Goal: Transaction & Acquisition: Purchase product/service

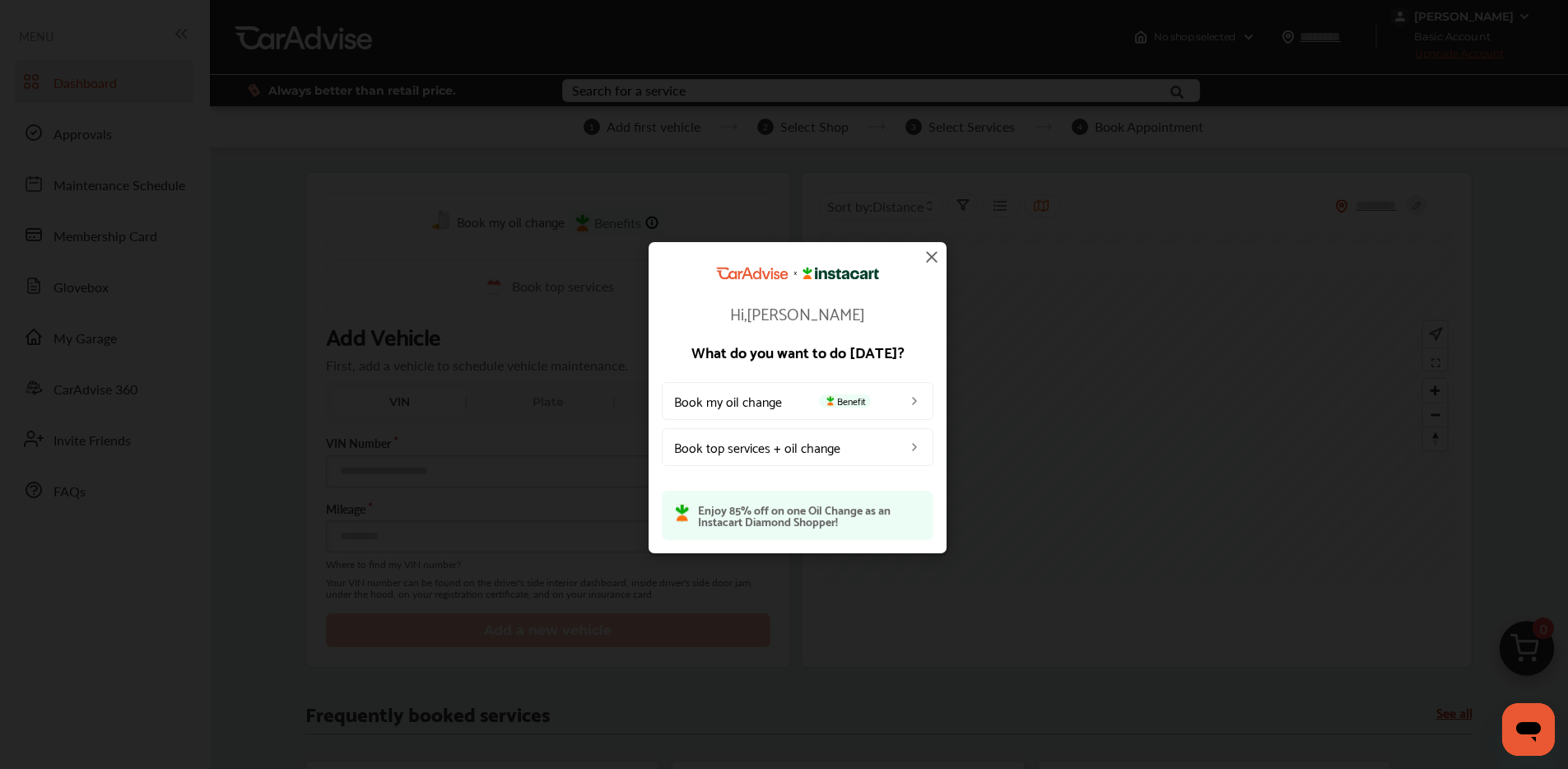
click at [928, 257] on img at bounding box center [931, 256] width 19 height 19
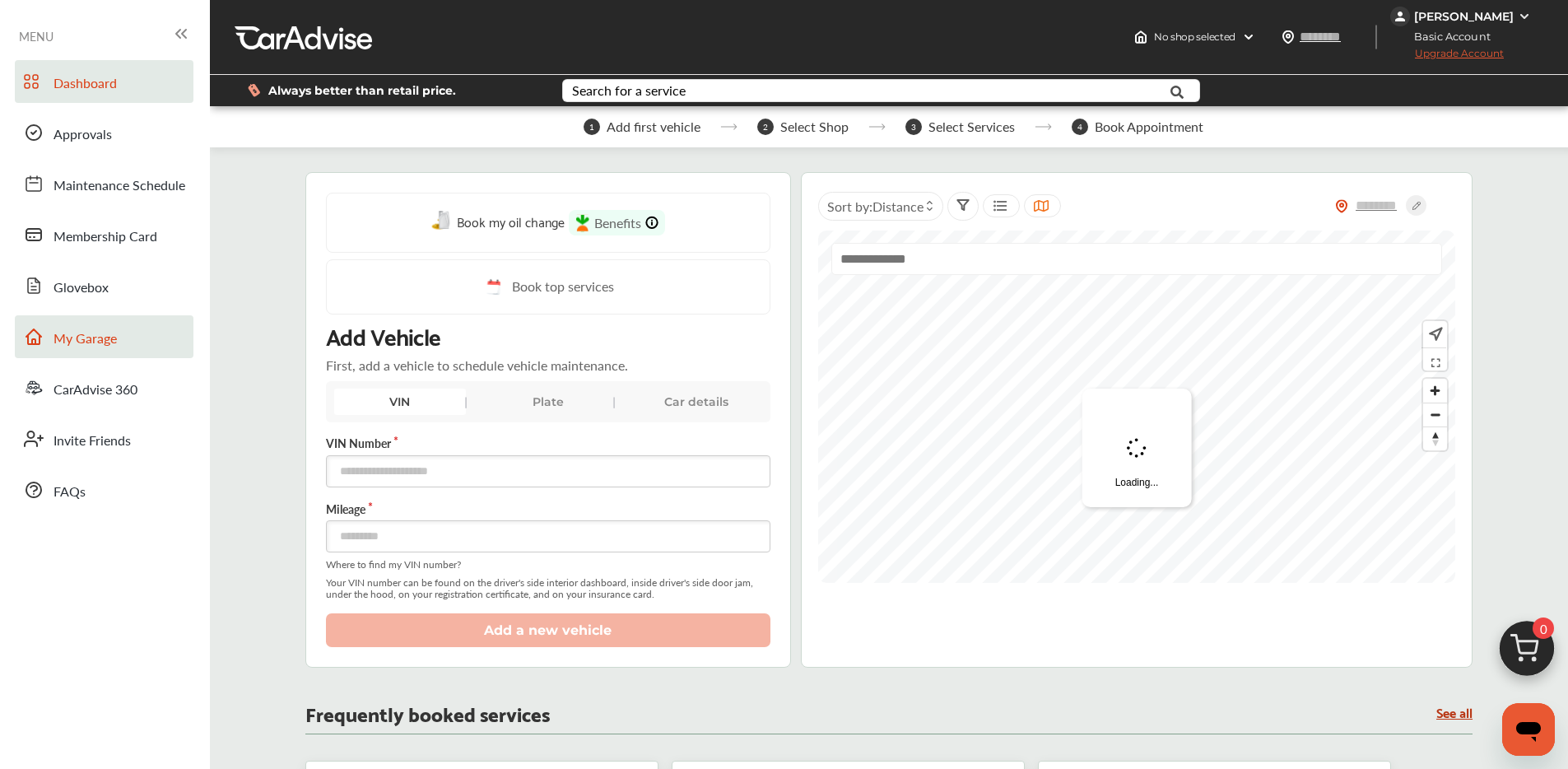
click at [97, 352] on link "My Garage" at bounding box center [104, 336] width 178 height 43
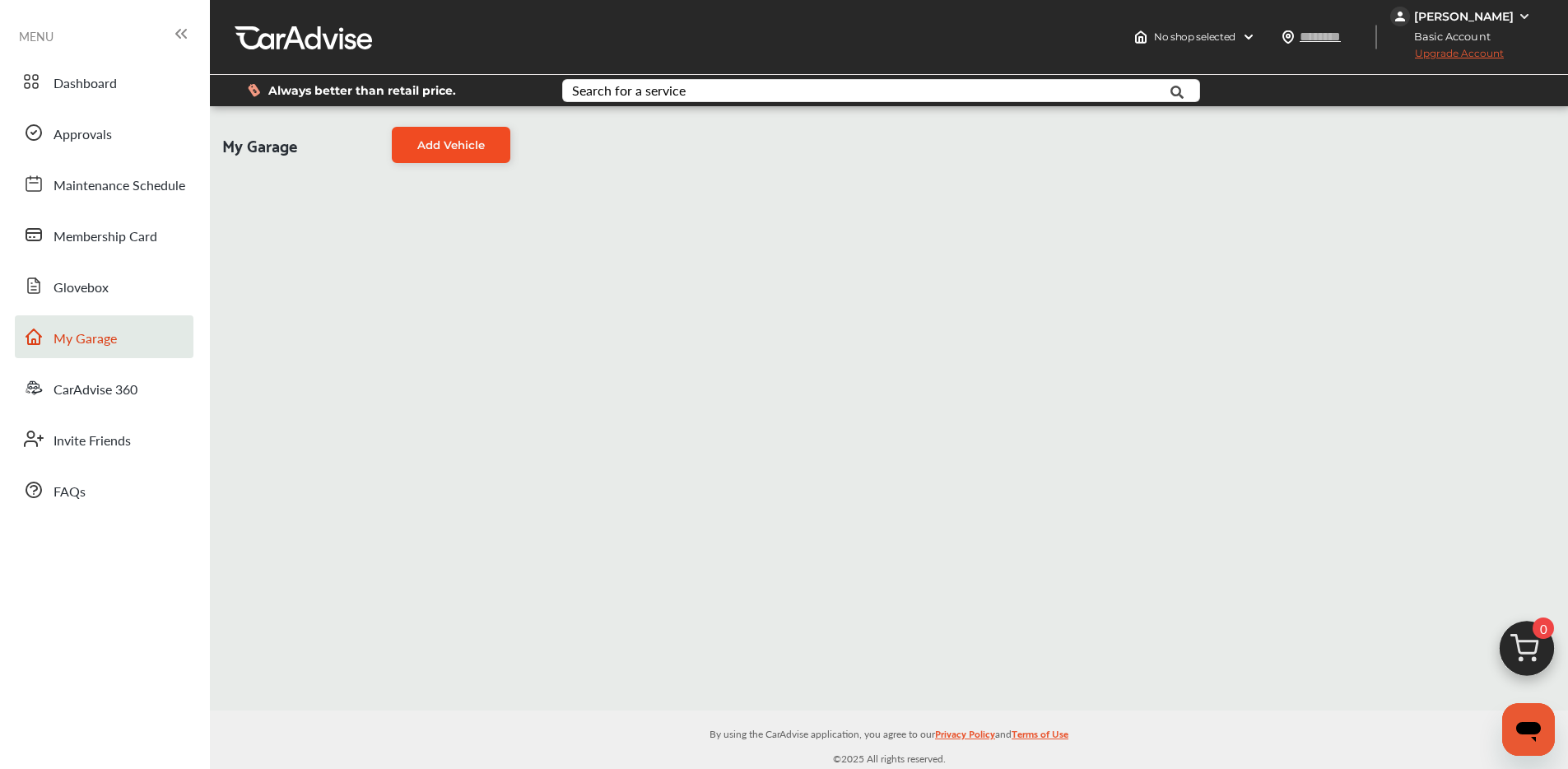
click at [423, 151] on link "Add Vehicle" at bounding box center [451, 145] width 118 height 36
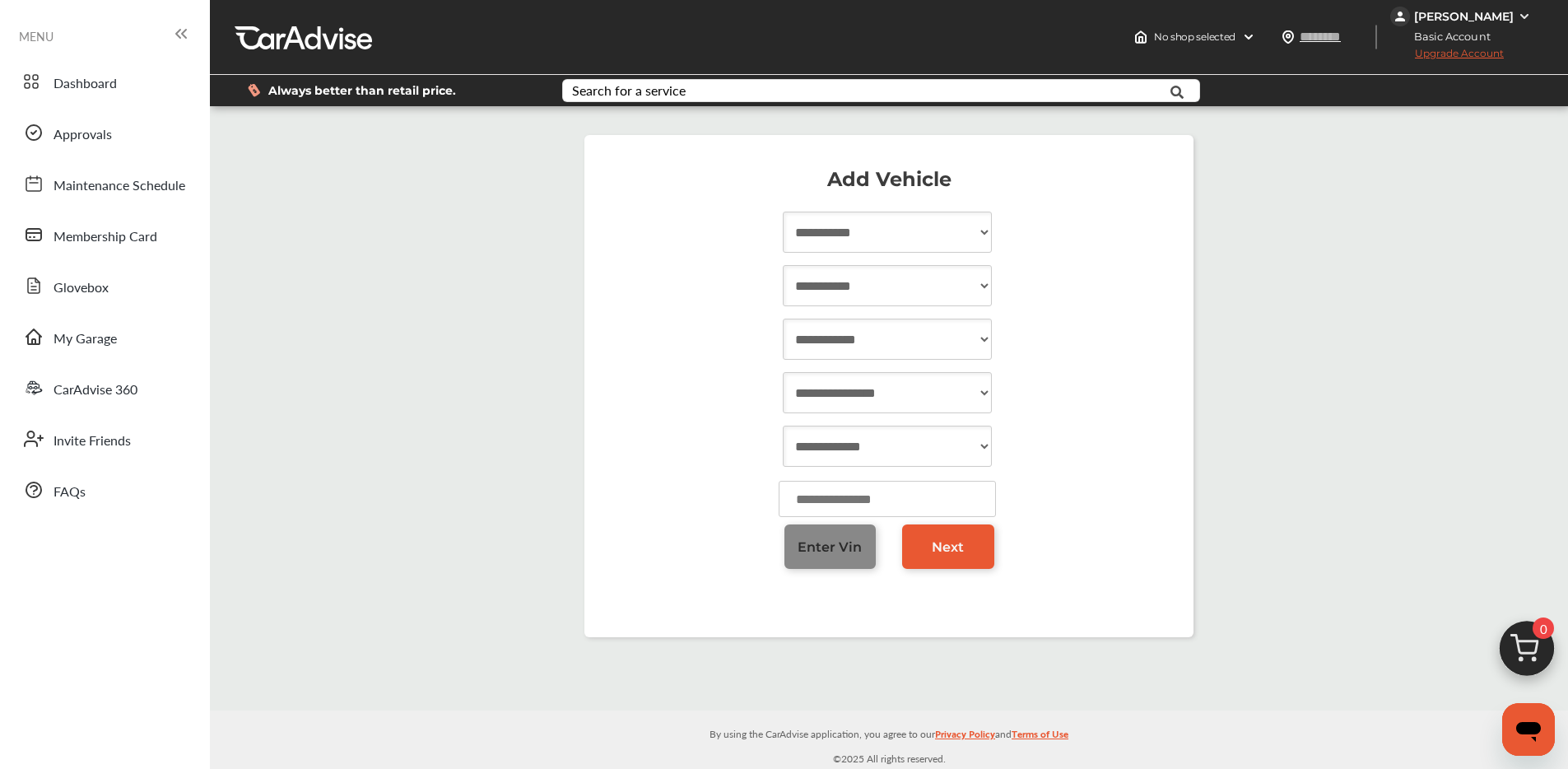
click at [828, 541] on span "Enter Vin" at bounding box center [830, 547] width 64 height 16
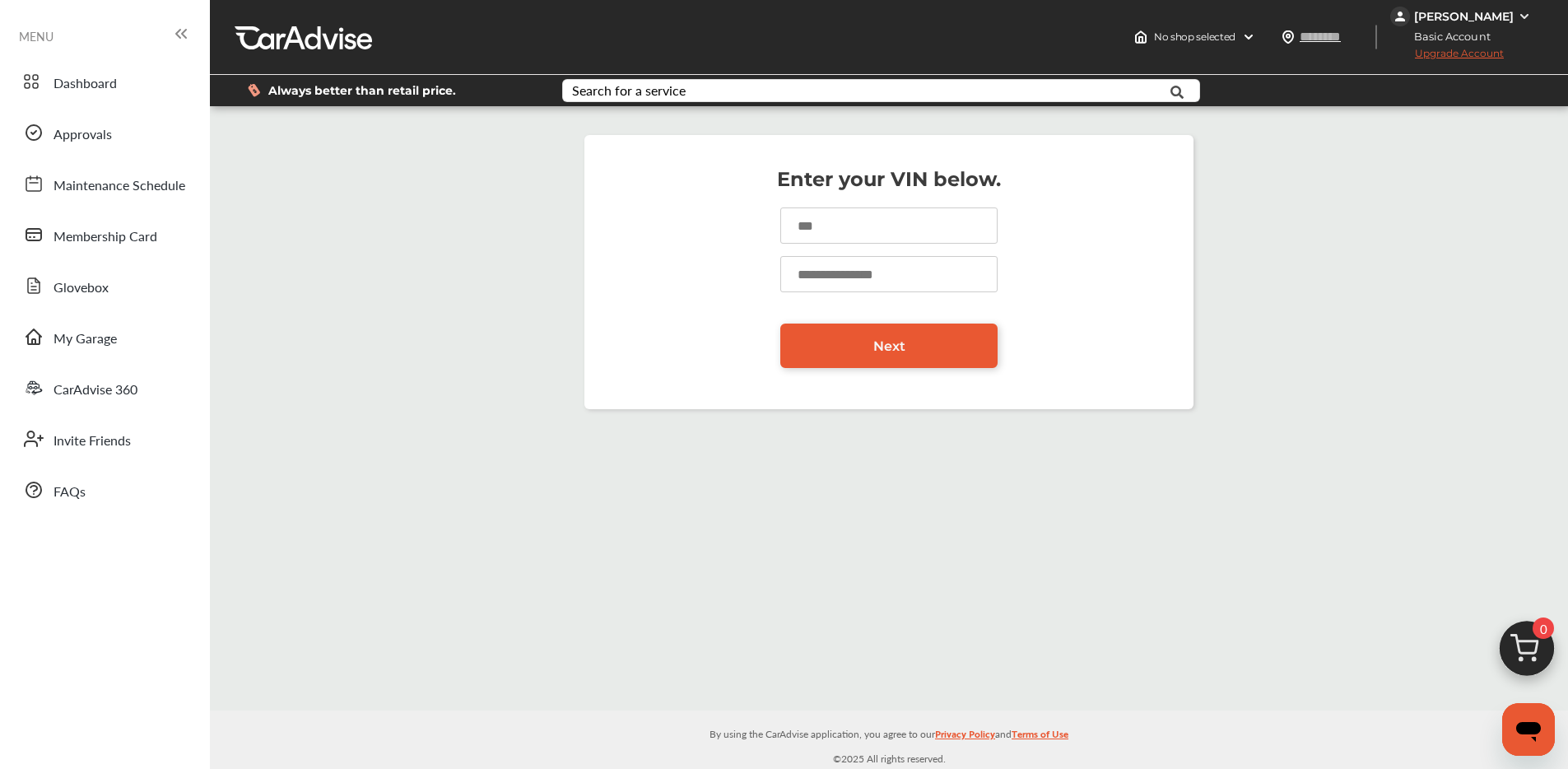
click at [811, 232] on input at bounding box center [889, 226] width 217 height 36
paste input "**********"
type input "**********"
click at [814, 275] on input "number" at bounding box center [889, 274] width 217 height 36
type input "*****"
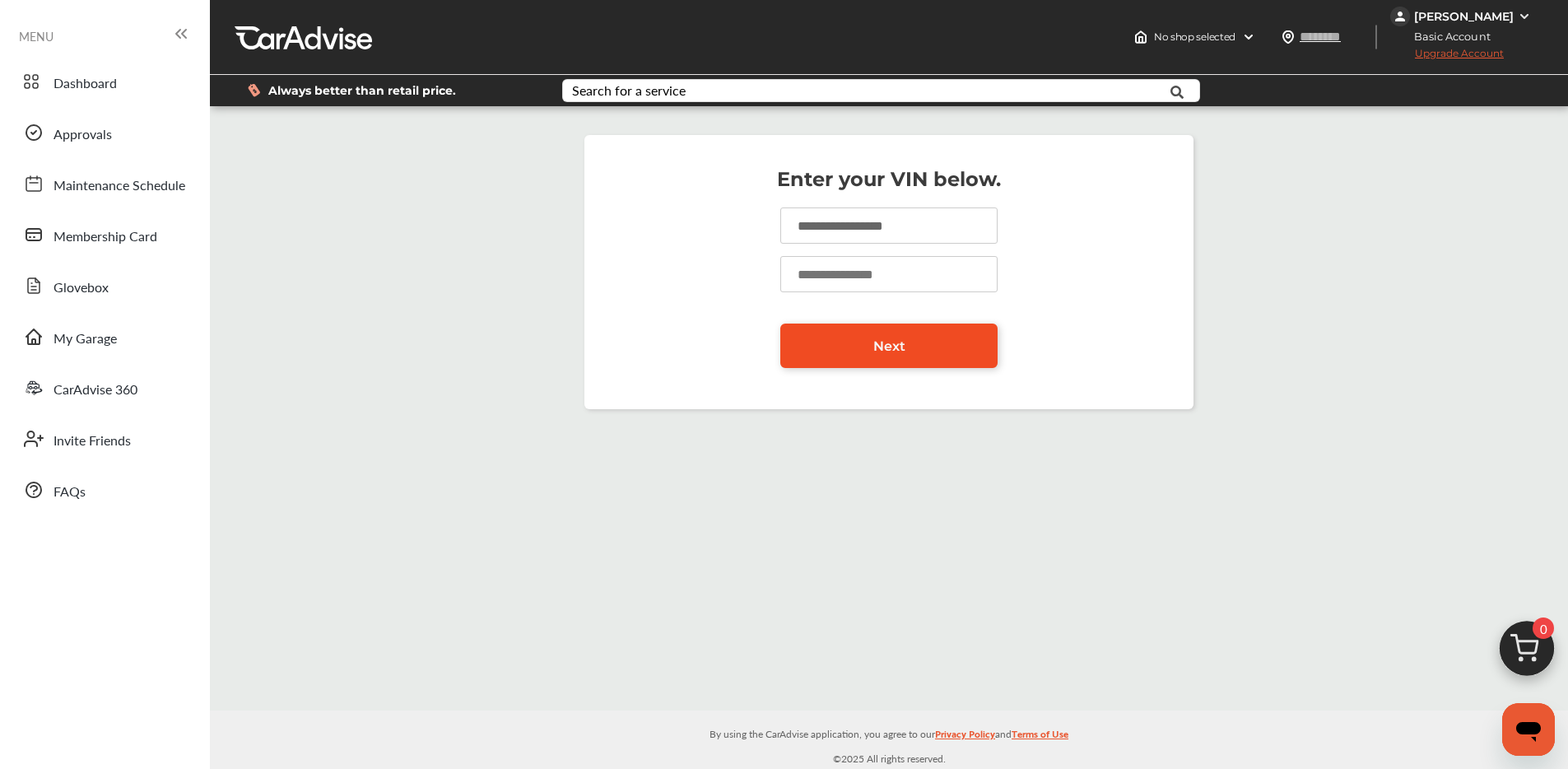
click at [896, 354] on link "Next" at bounding box center [889, 346] width 217 height 45
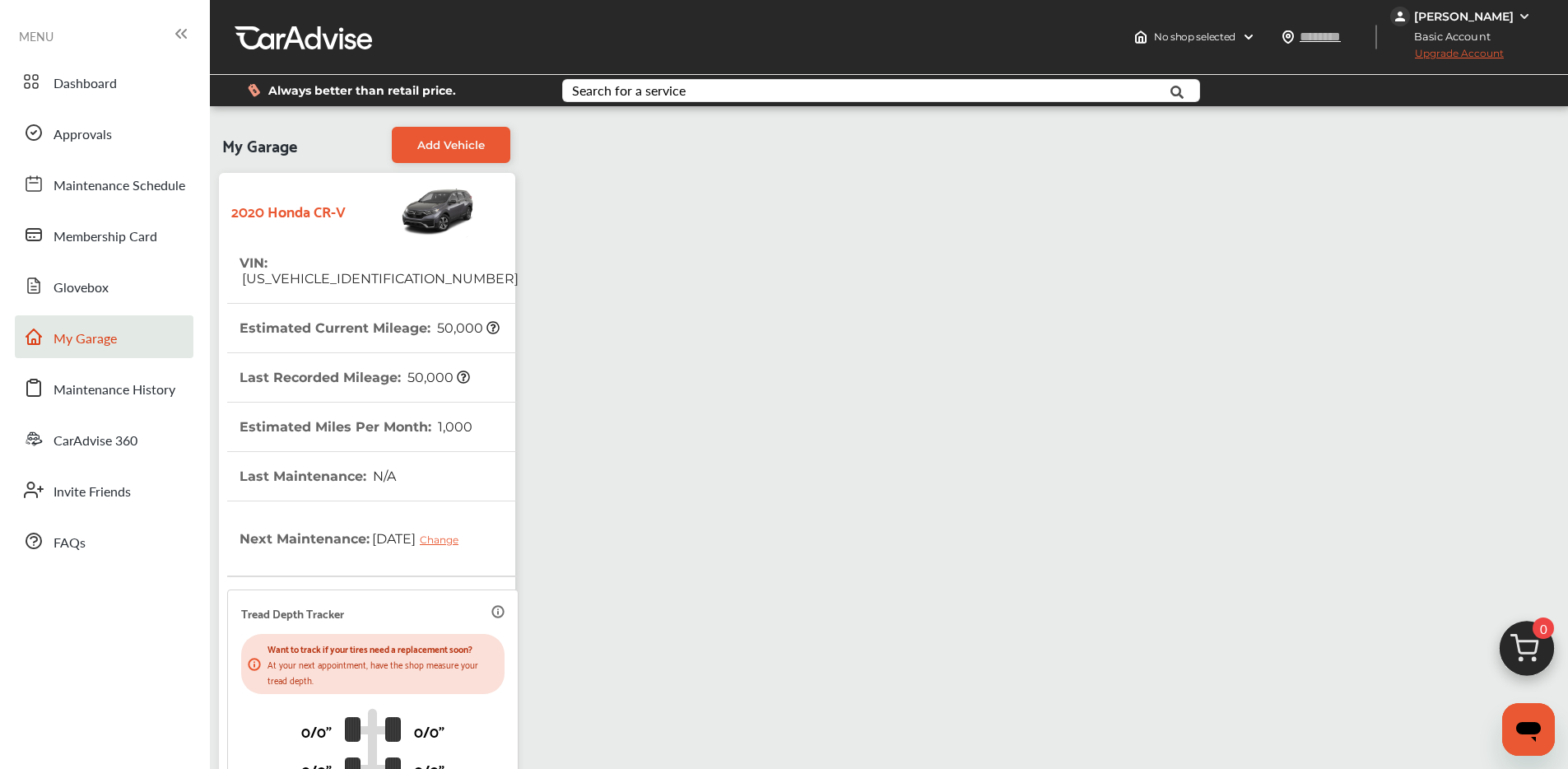
click at [161, 90] on link "Dashboard" at bounding box center [104, 81] width 178 height 43
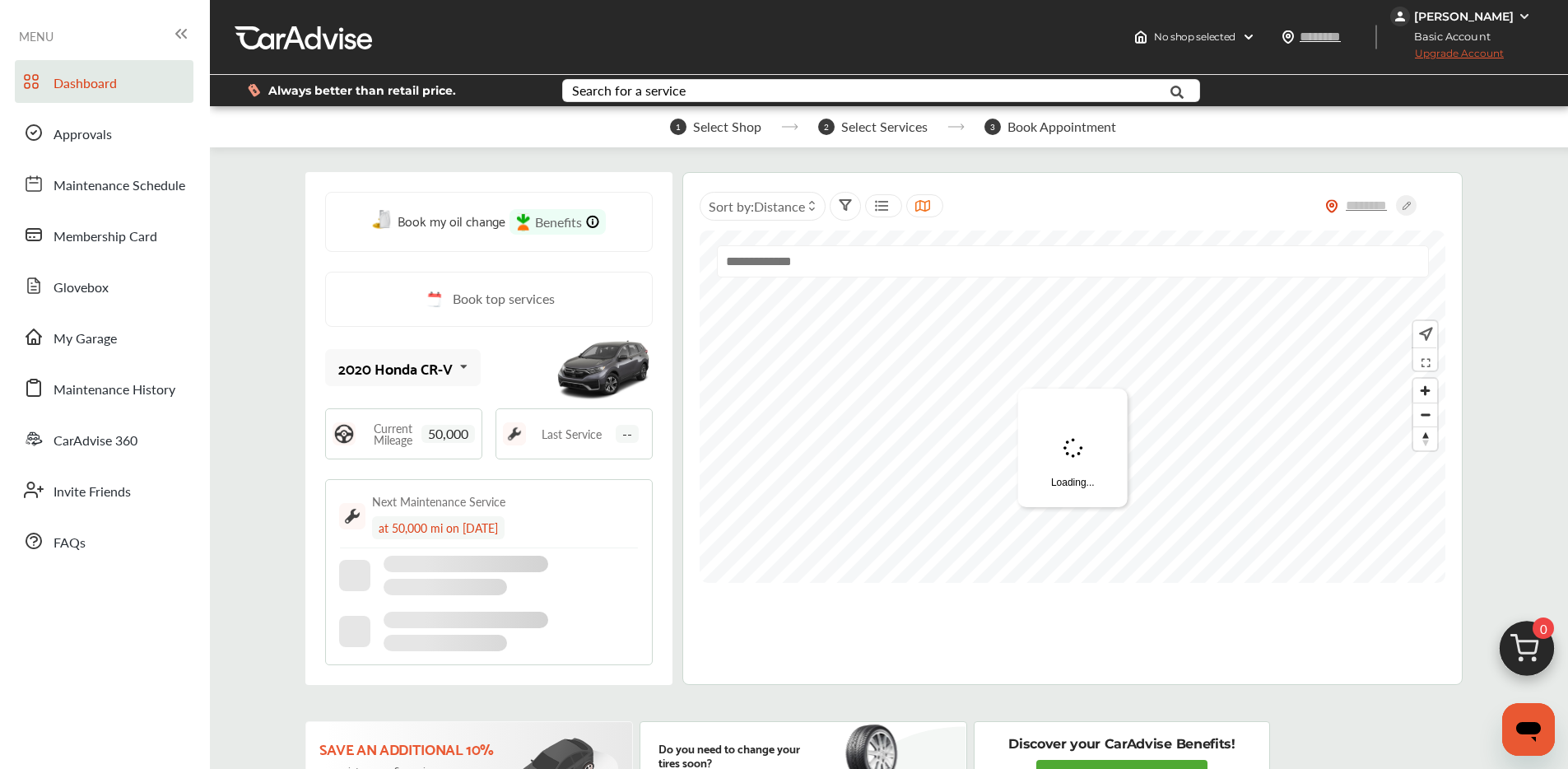
click at [1506, 645] on img at bounding box center [1527, 653] width 79 height 79
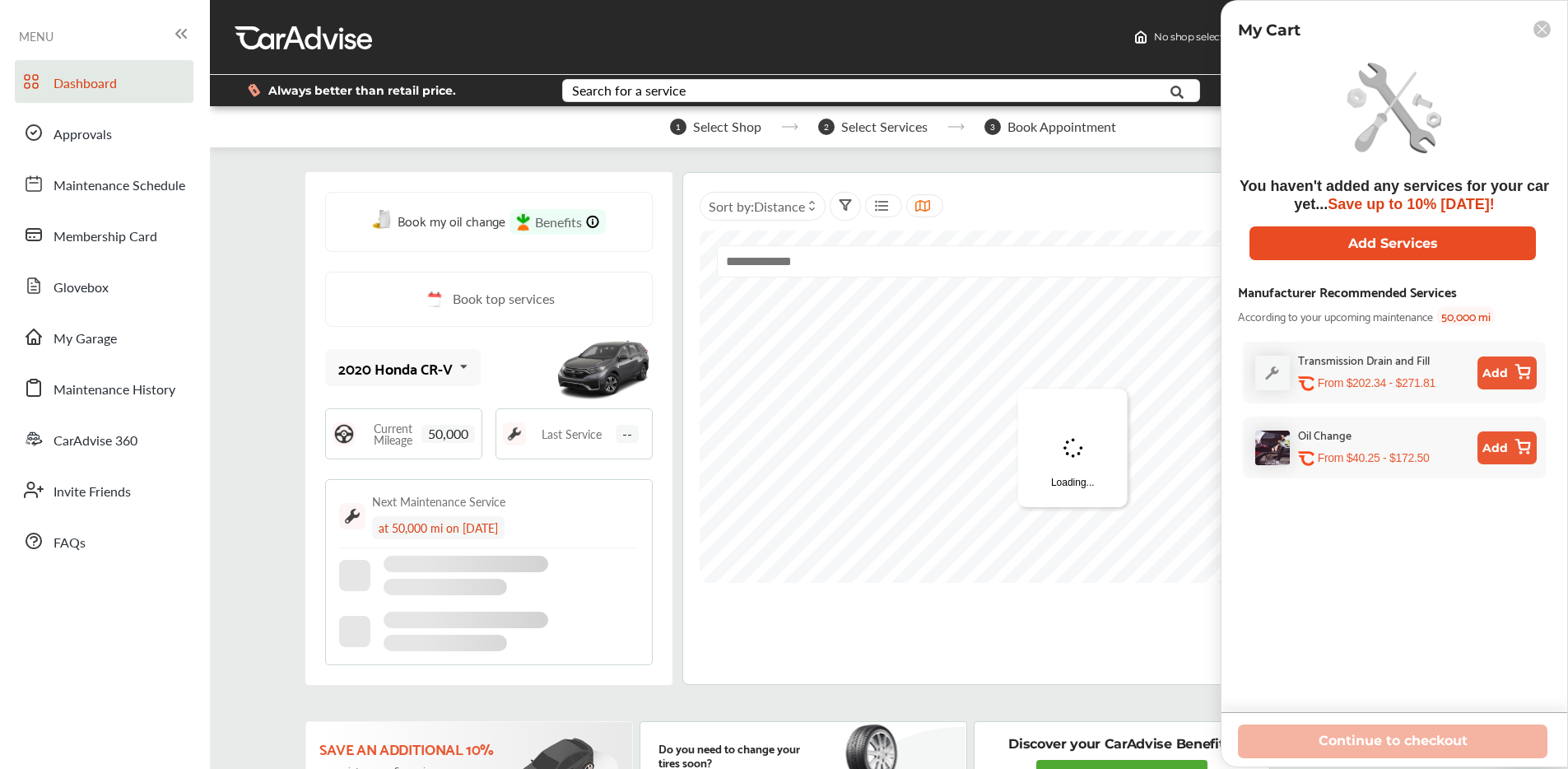
click at [1365, 231] on button "Add Services" at bounding box center [1392, 243] width 286 height 34
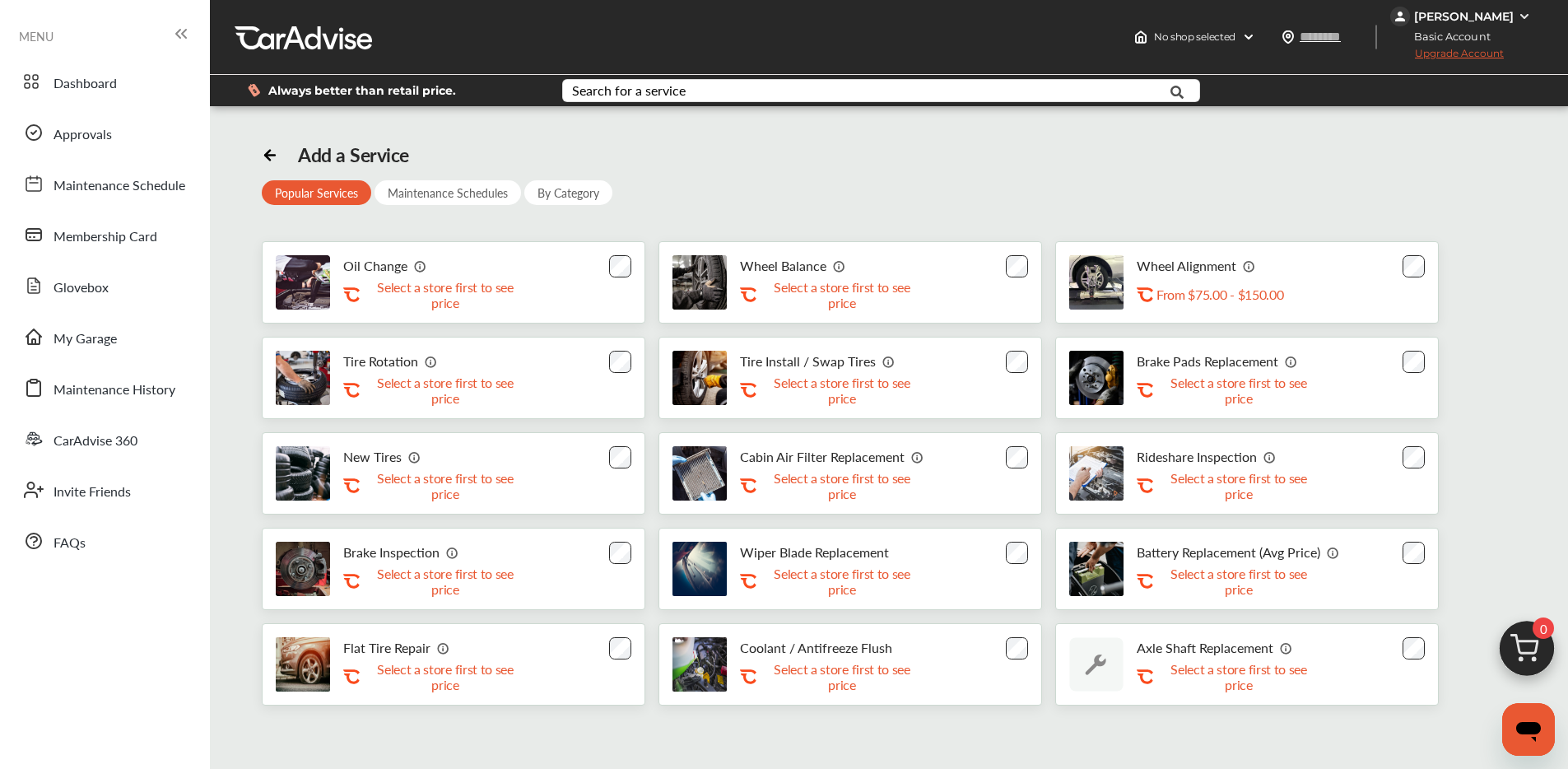
click at [602, 272] on div "Oil Change .st0{fill:#FA4A1C;} Select a store first to see price" at bounding box center [454, 282] width 384 height 82
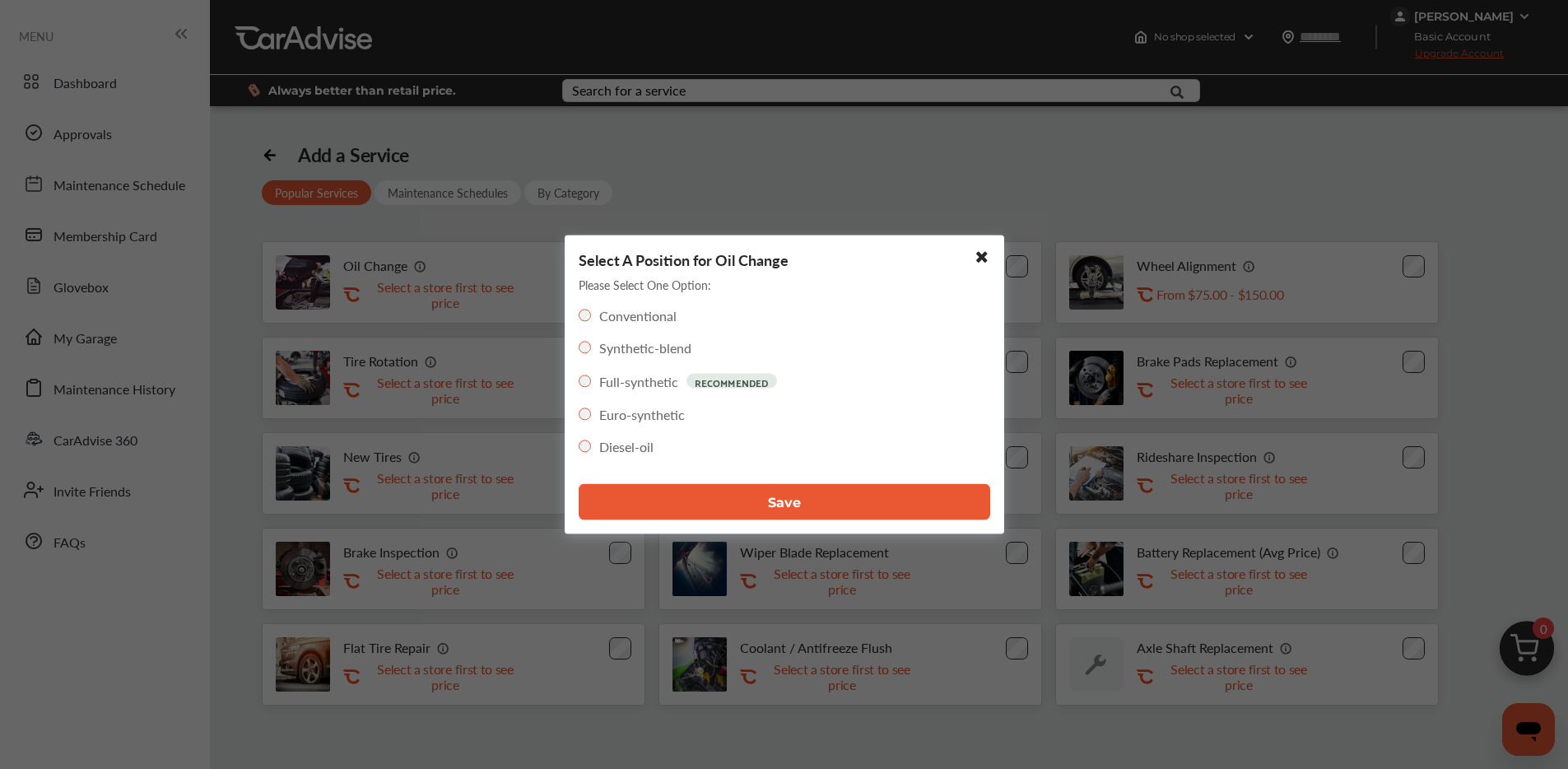
click at [700, 492] on button "Save" at bounding box center [784, 502] width 411 height 36
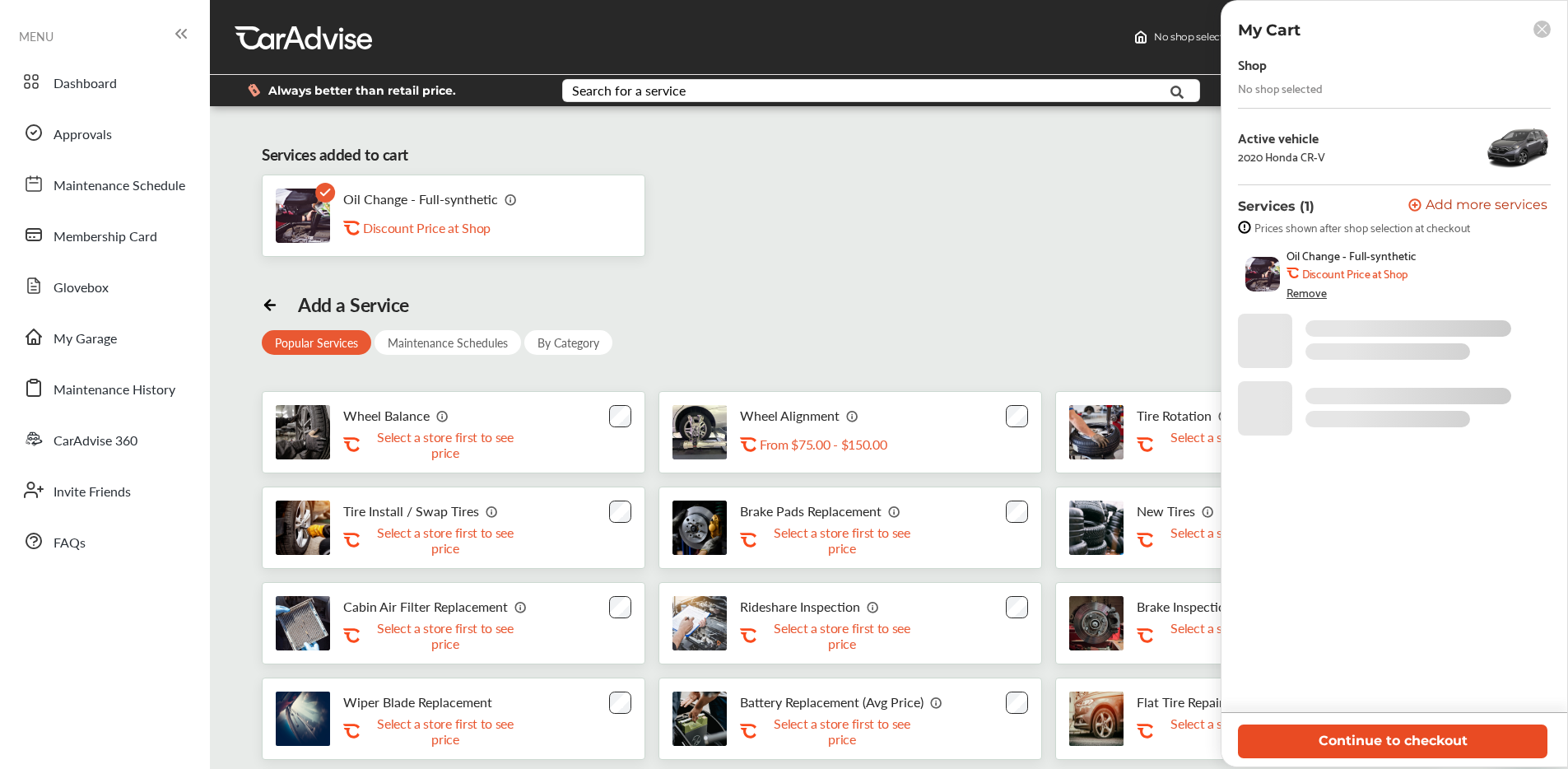
click at [1311, 747] on button "Continue to checkout" at bounding box center [1393, 742] width 309 height 34
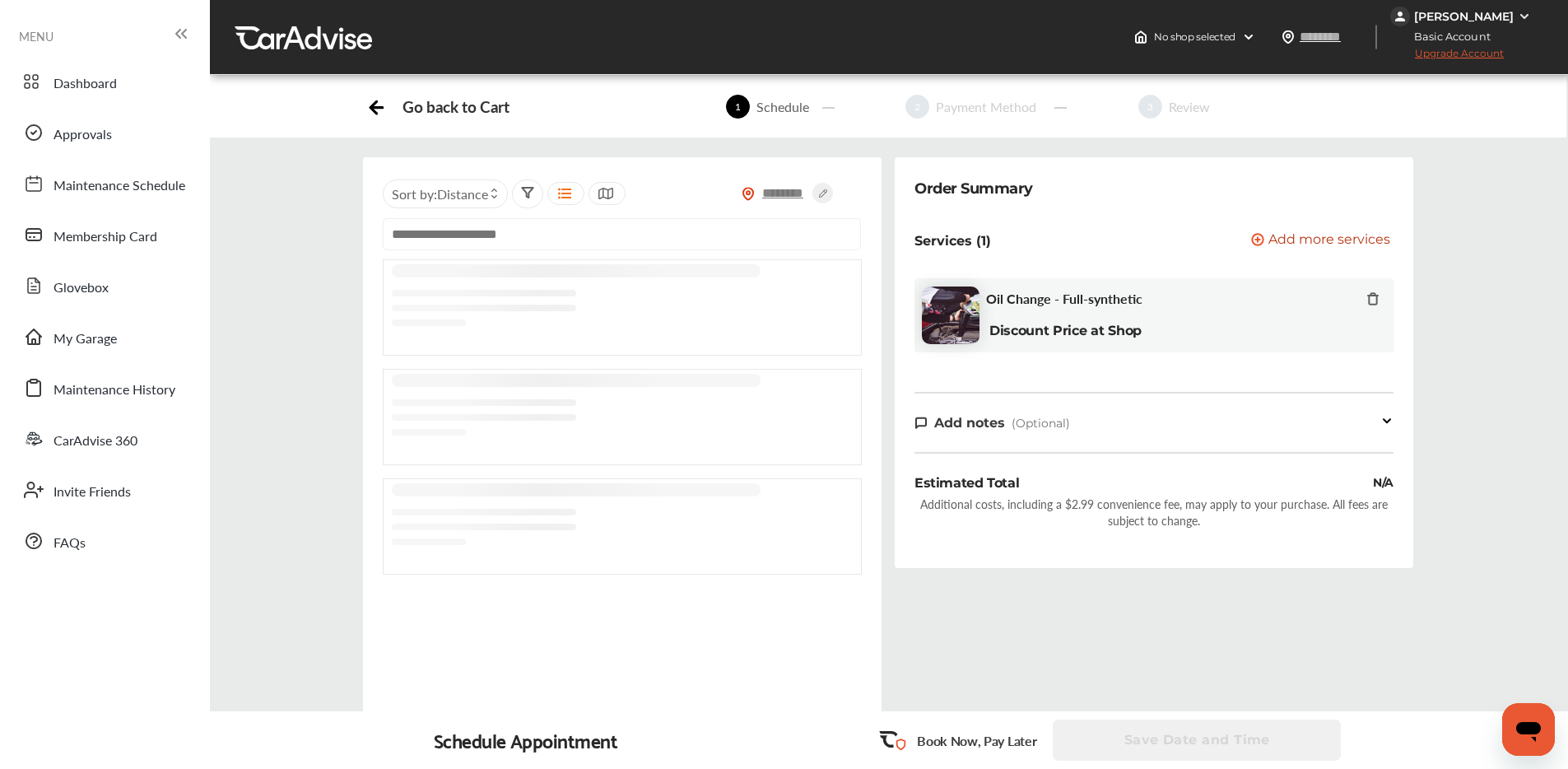
click at [778, 189] on input "text" at bounding box center [784, 193] width 57 height 17
click at [480, 247] on input "text" at bounding box center [622, 248] width 478 height 32
paste input "**********"
type input "**********"
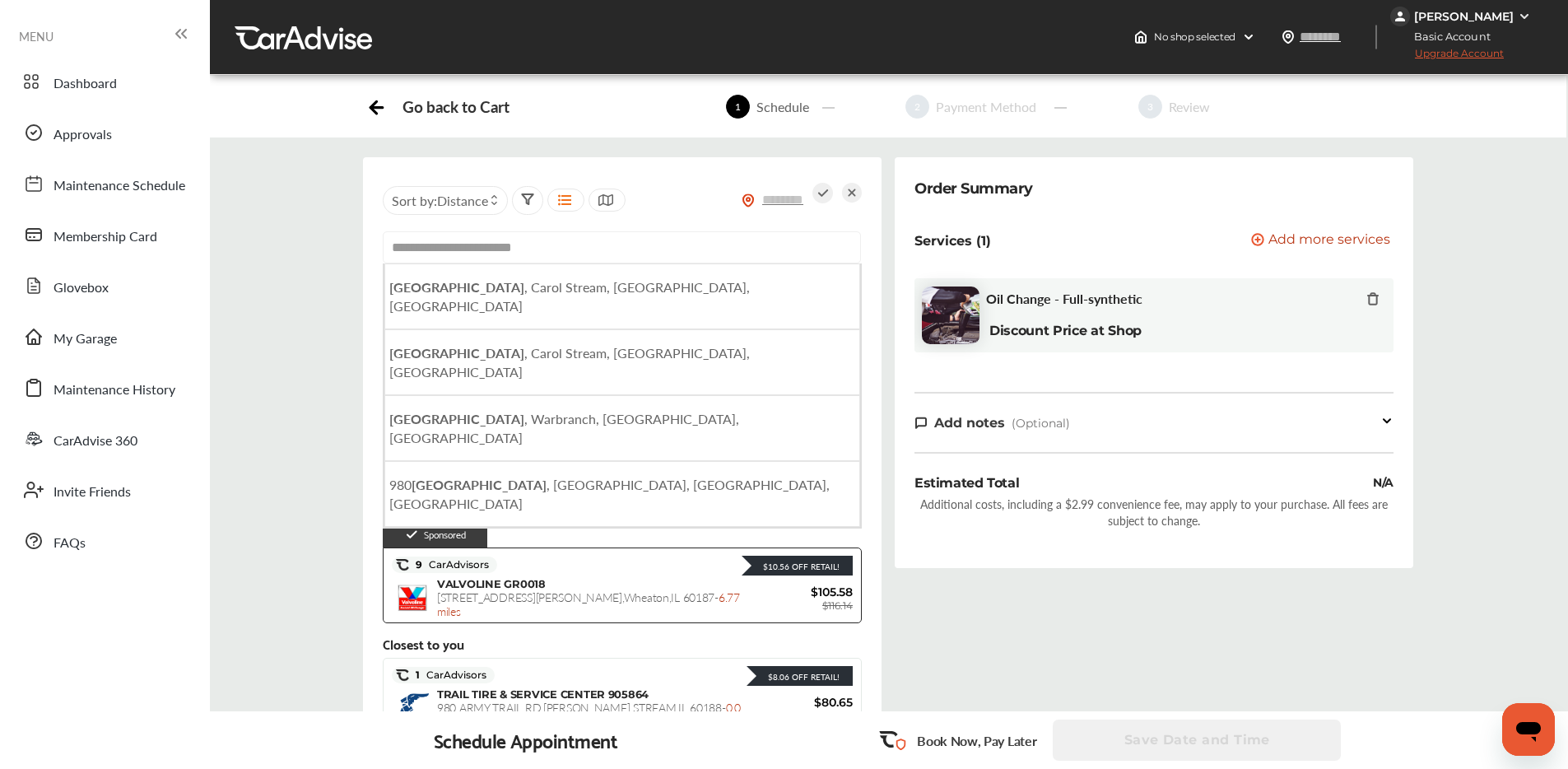
click at [289, 421] on div "**********" at bounding box center [888, 467] width 1383 height 620
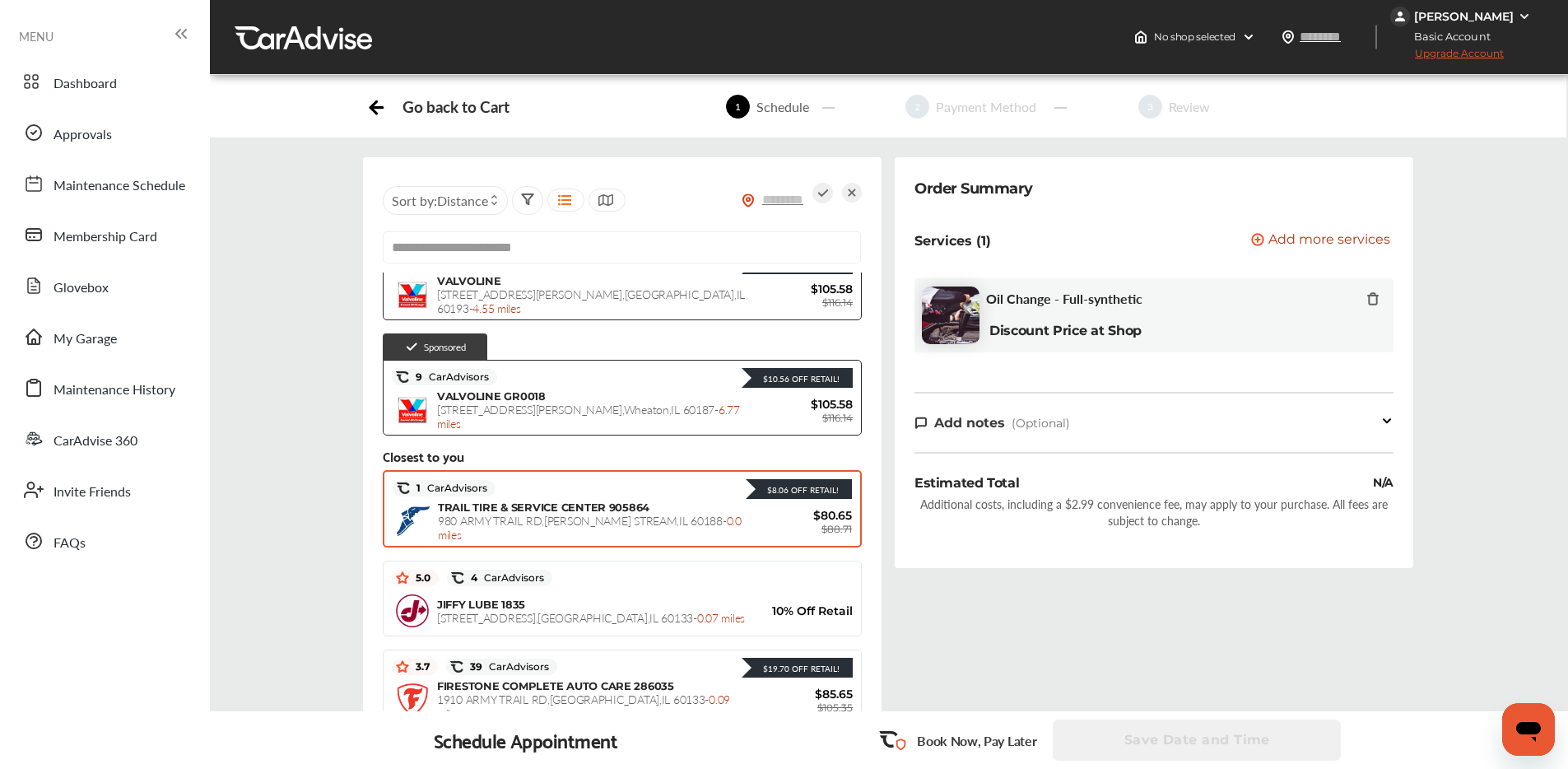
scroll to position [188, 0]
click at [516, 526] on span "980 [GEOGRAPHIC_DATA] - 0.0 miles" at bounding box center [590, 526] width 304 height 30
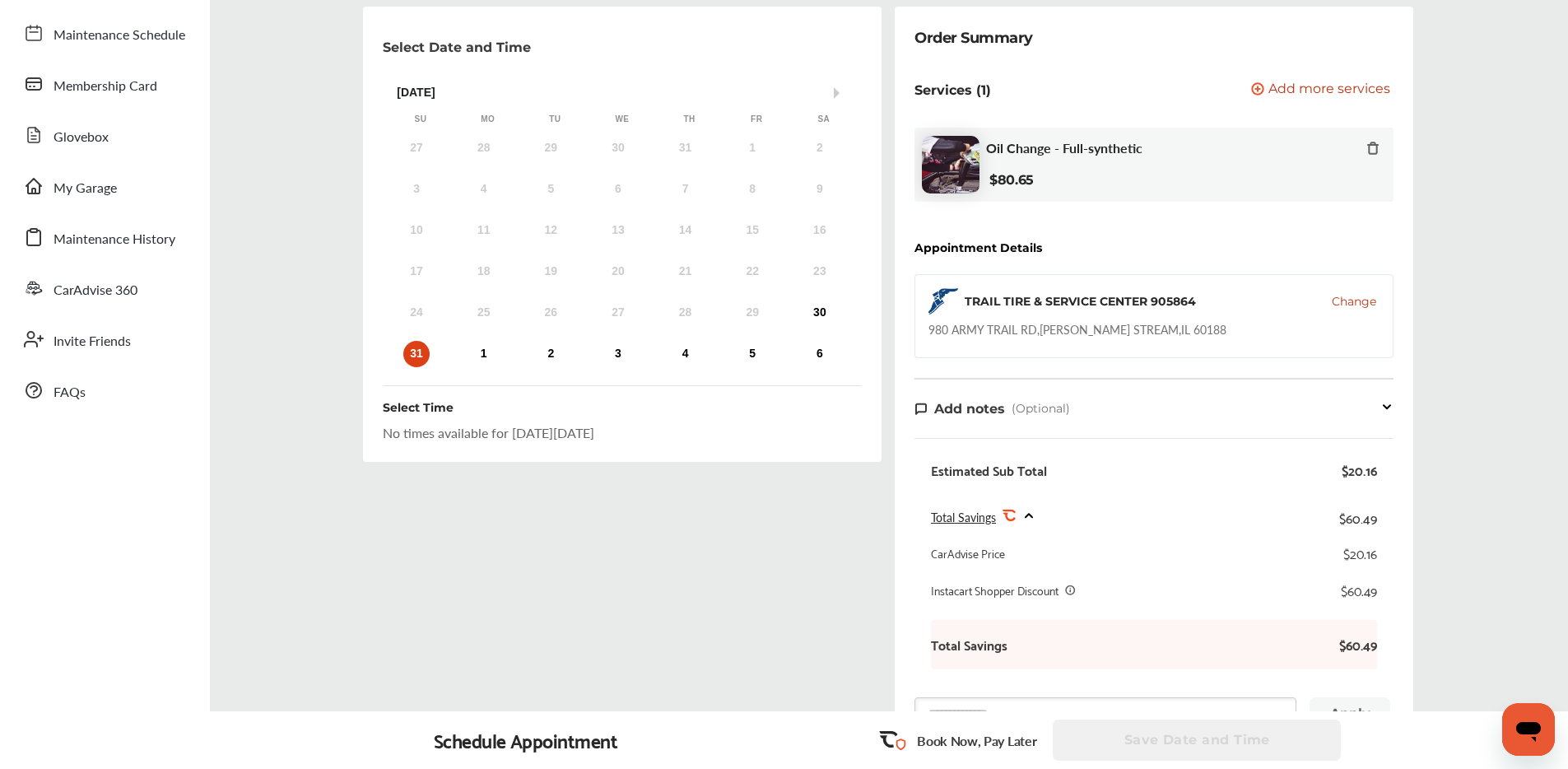
scroll to position [0, 0]
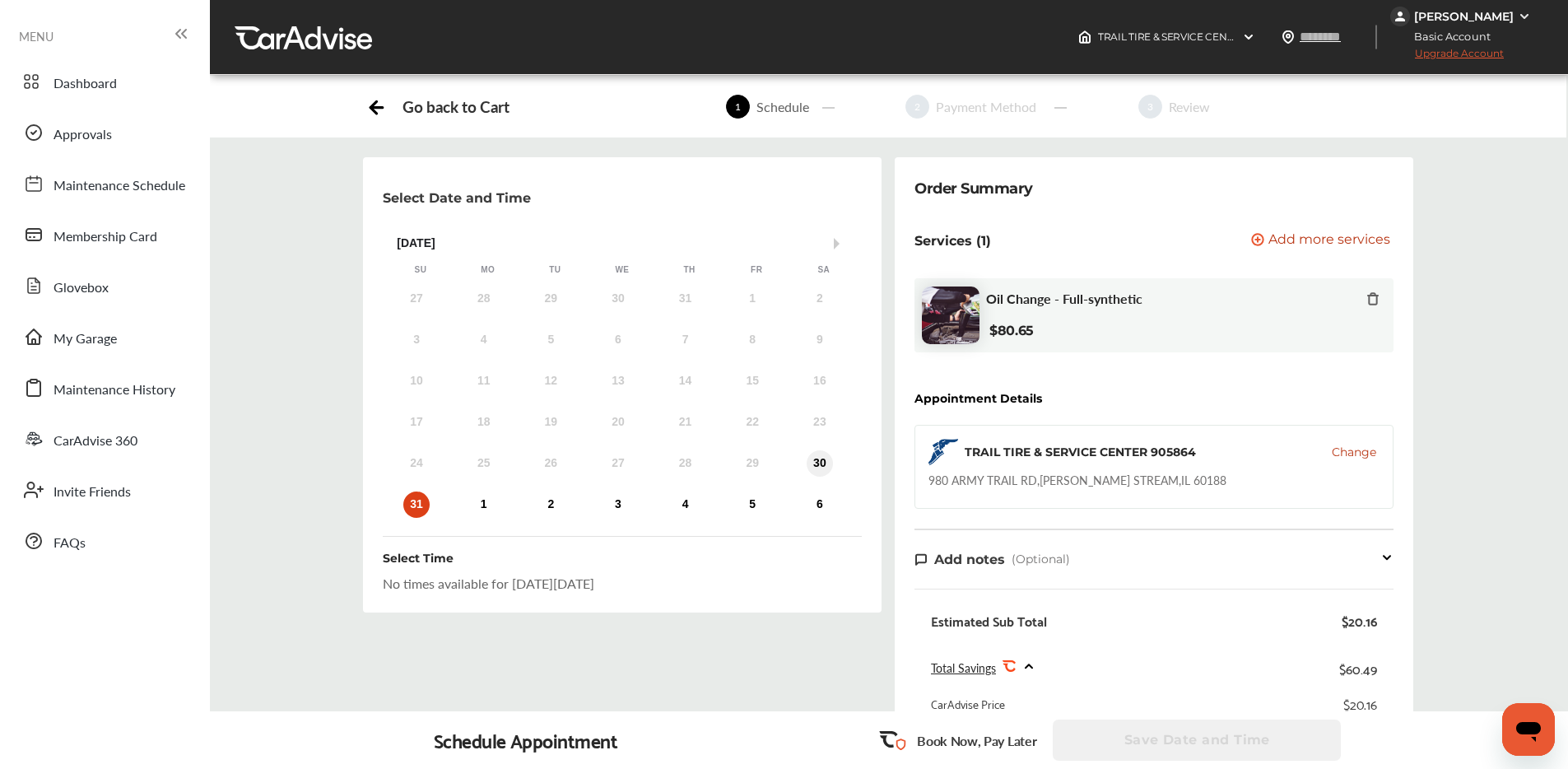
click at [821, 463] on div "30" at bounding box center [819, 463] width 26 height 26
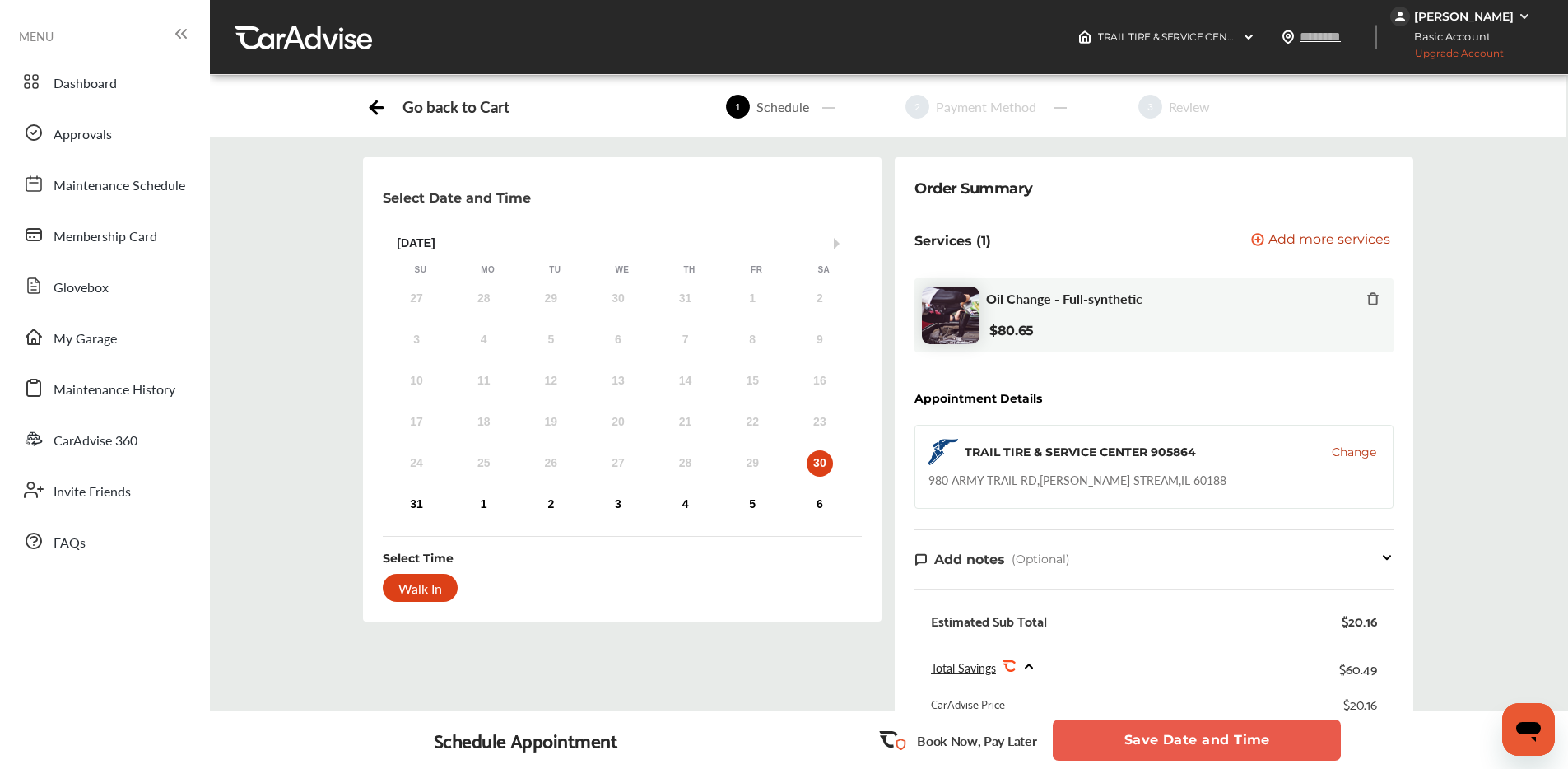
click at [484, 501] on div "1" at bounding box center [483, 504] width 26 height 26
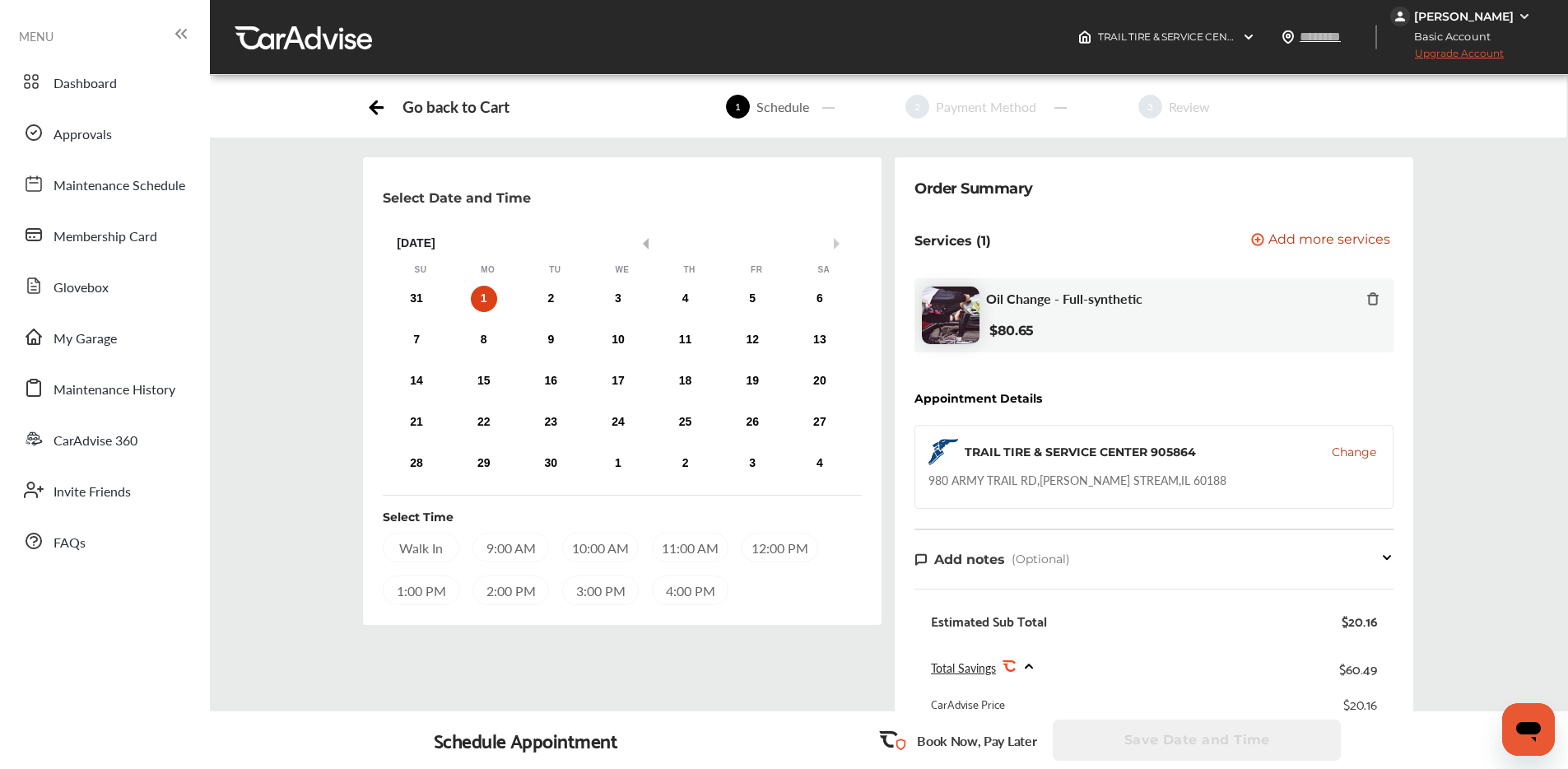
click at [642, 241] on button "Previous Month" at bounding box center [643, 244] width 12 height 12
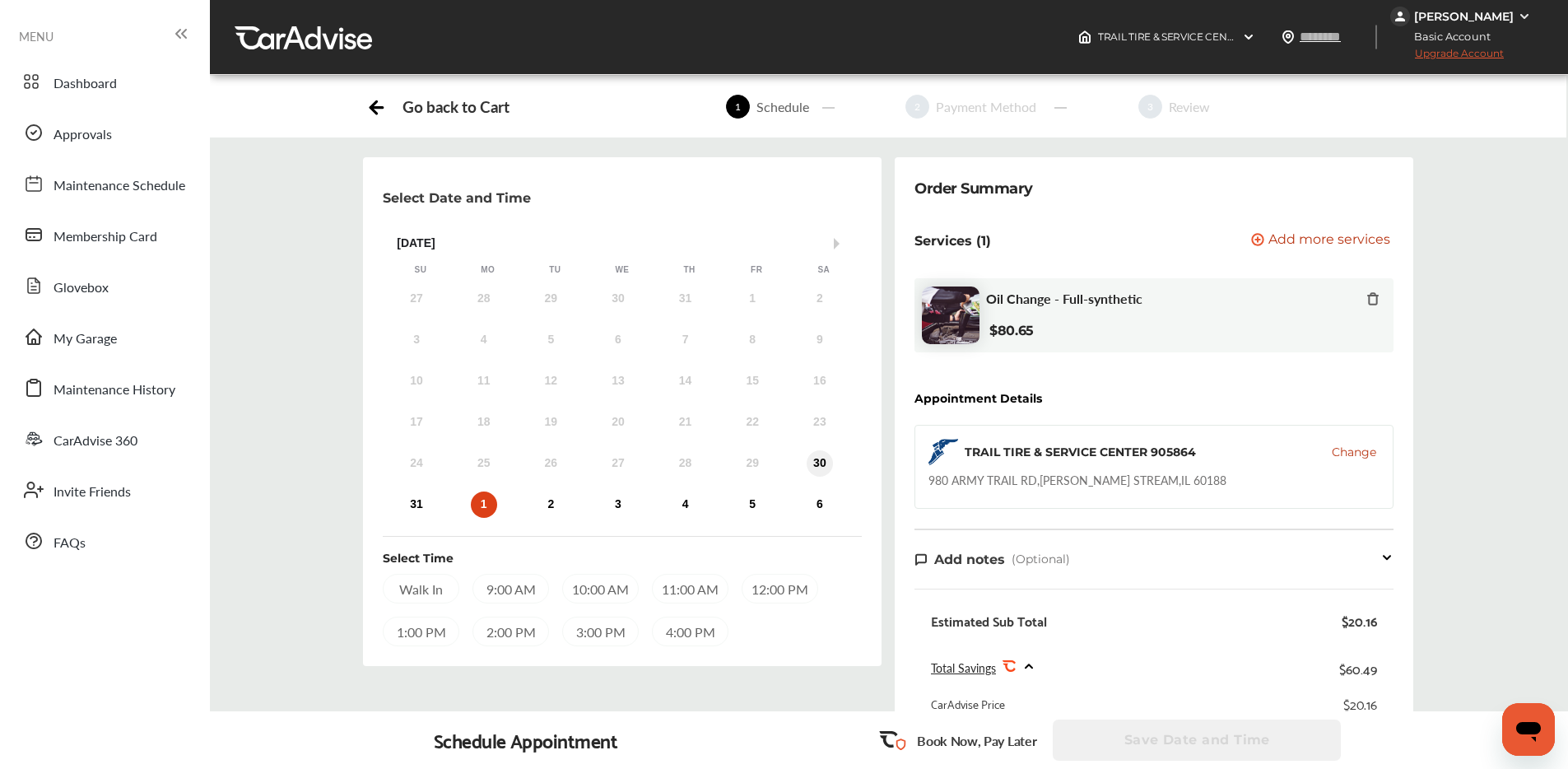
click at [819, 460] on div "30" at bounding box center [819, 463] width 26 height 26
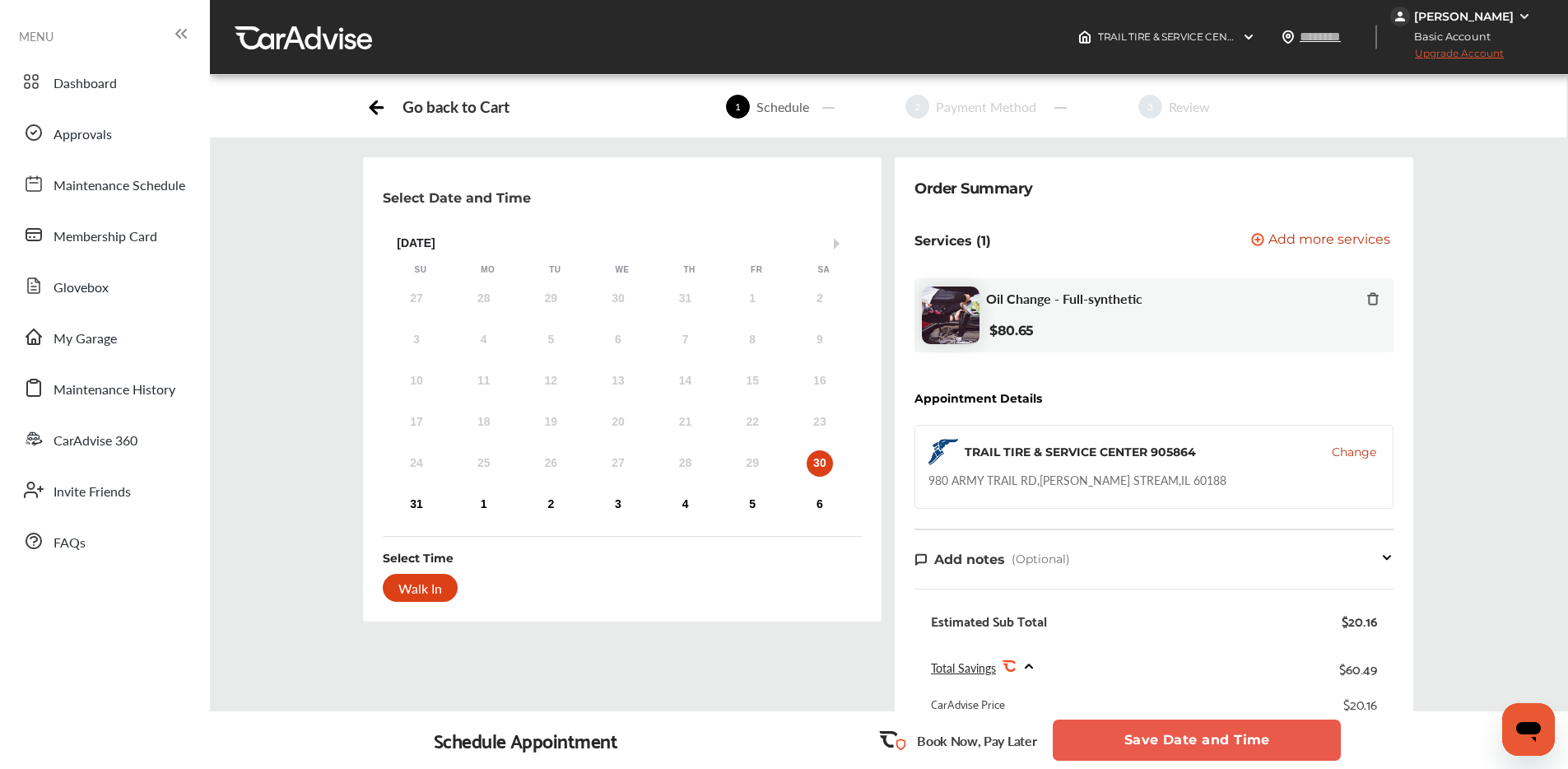
click at [889, 492] on div "Order Summary Services (1) Add a service Add more services Oil Change - Full-sy…" at bounding box center [1155, 593] width 532 height 873
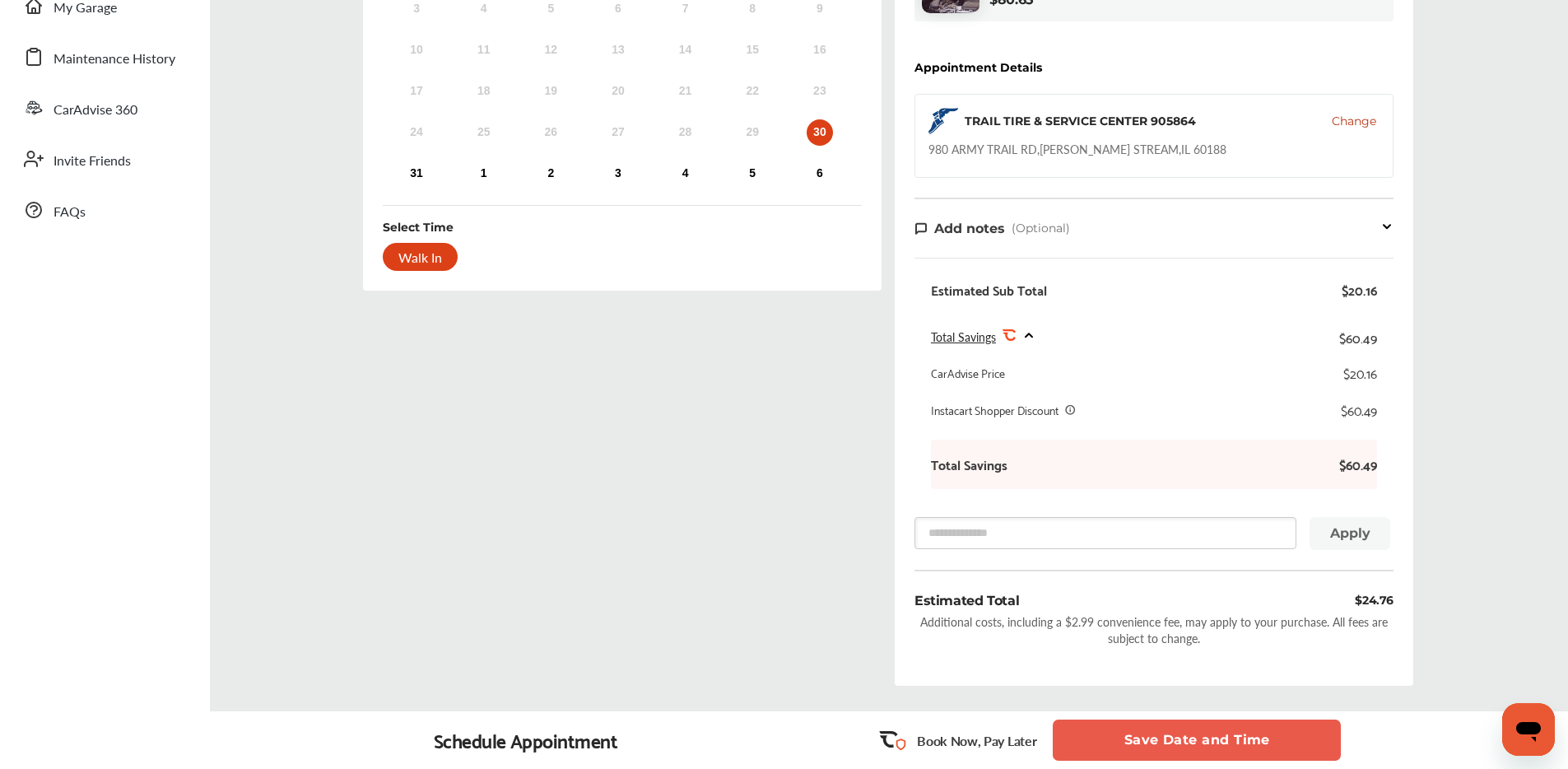
scroll to position [335, 0]
click at [1135, 734] on button "Save Date and Time" at bounding box center [1196, 740] width 288 height 41
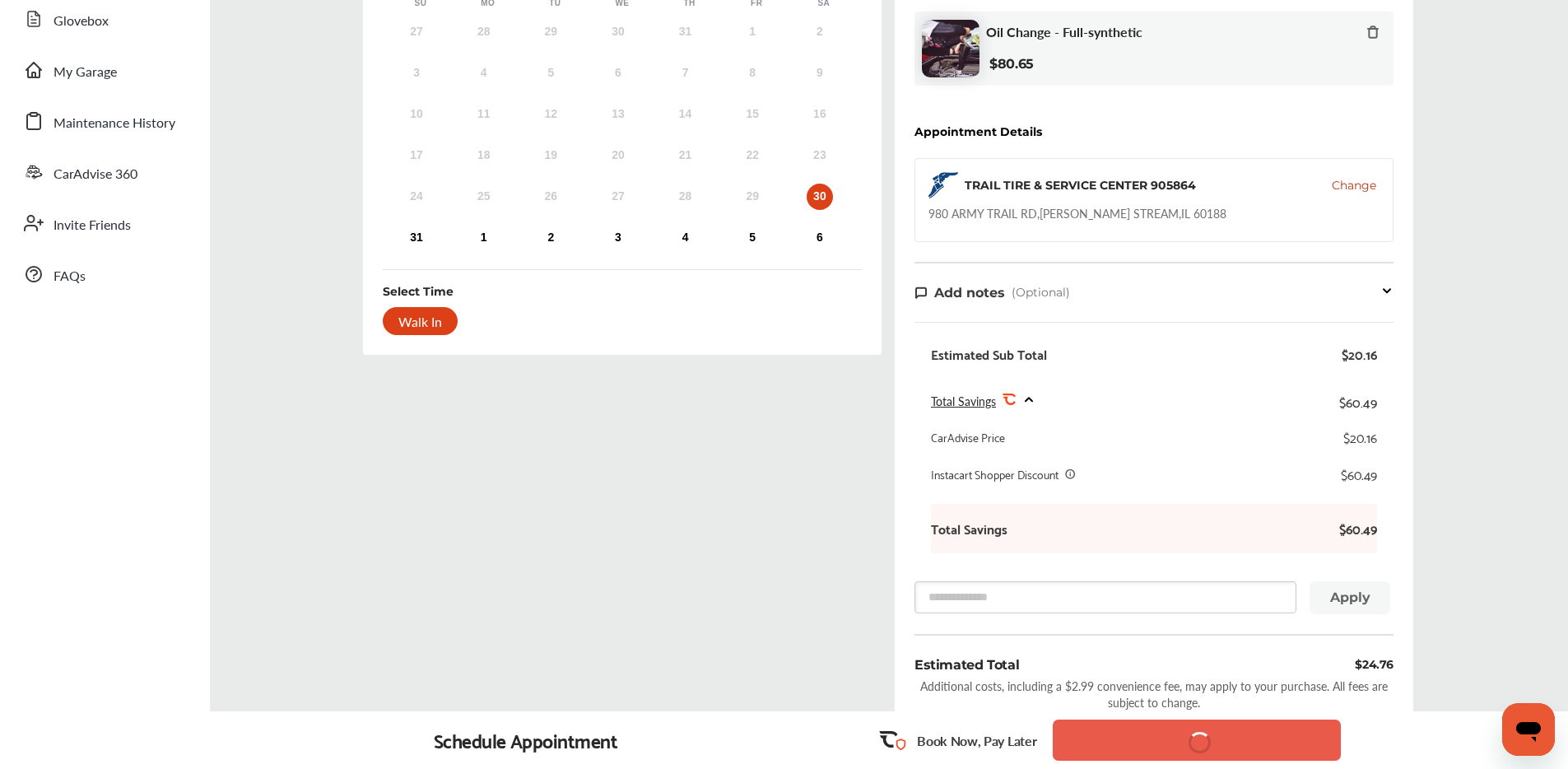
scroll to position [266, 0]
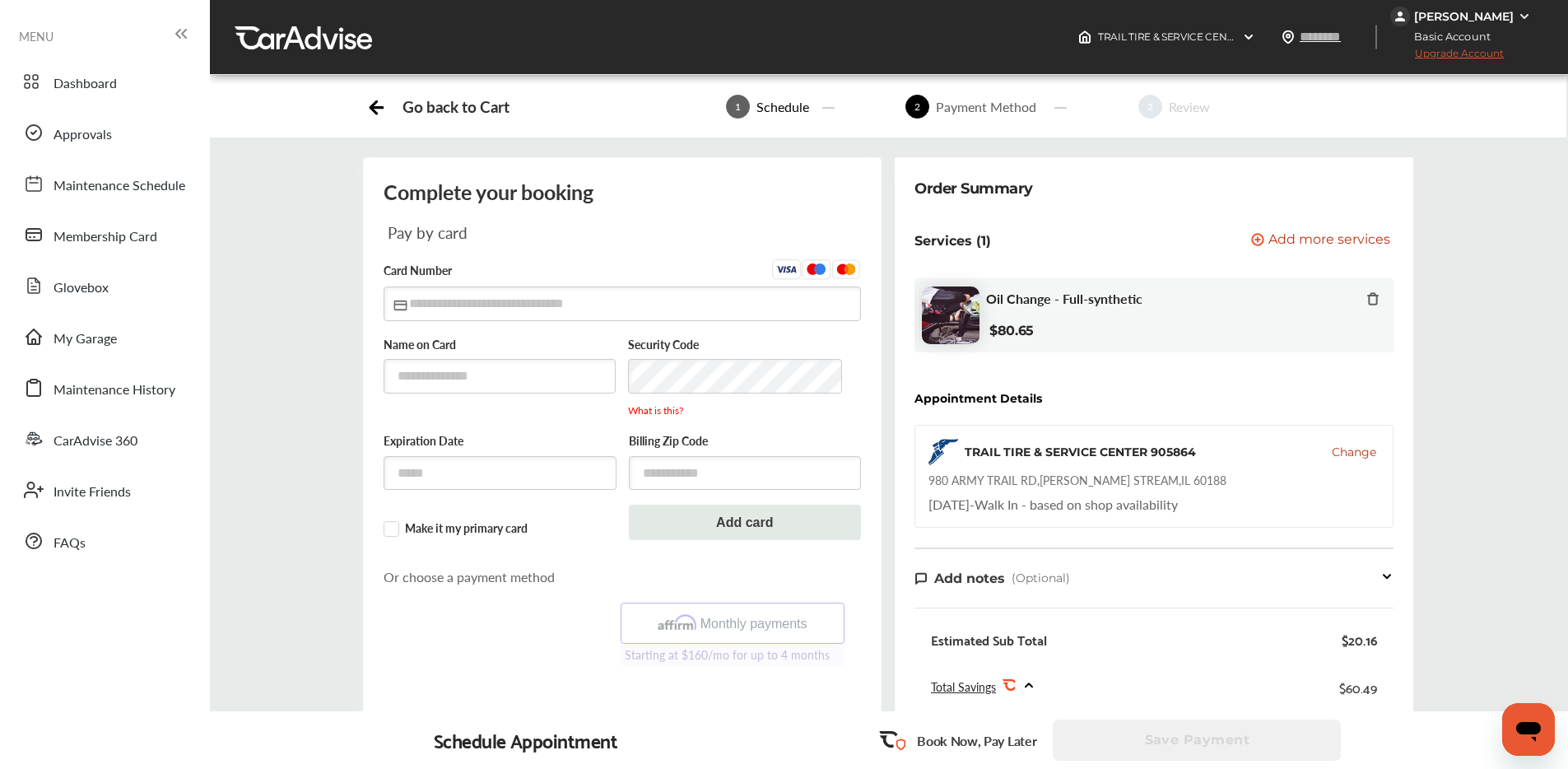
click at [1471, 10] on div "[PERSON_NAME]" at bounding box center [1464, 17] width 100 height 15
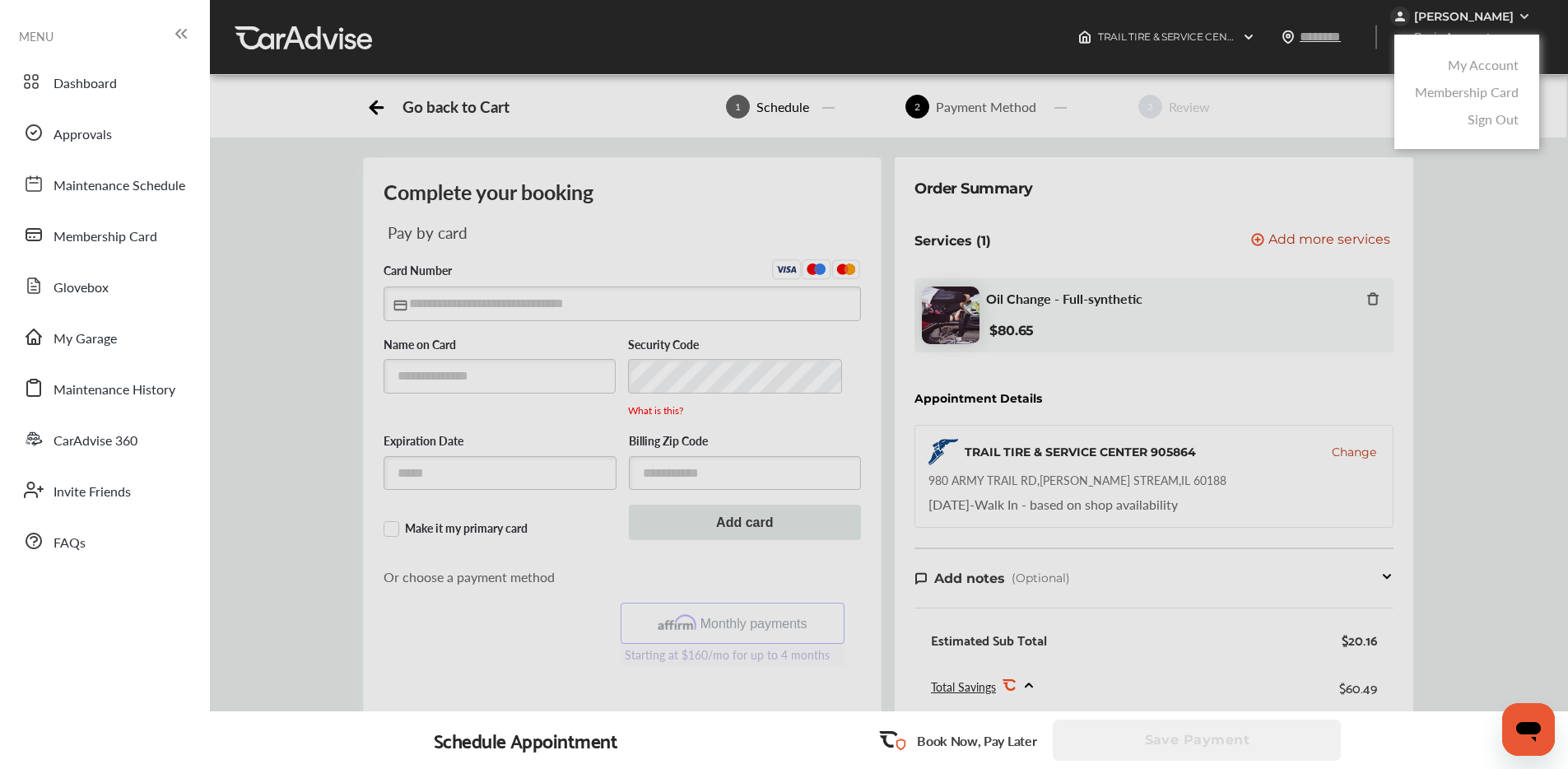
click at [1475, 57] on link "My Account" at bounding box center [1484, 64] width 71 height 19
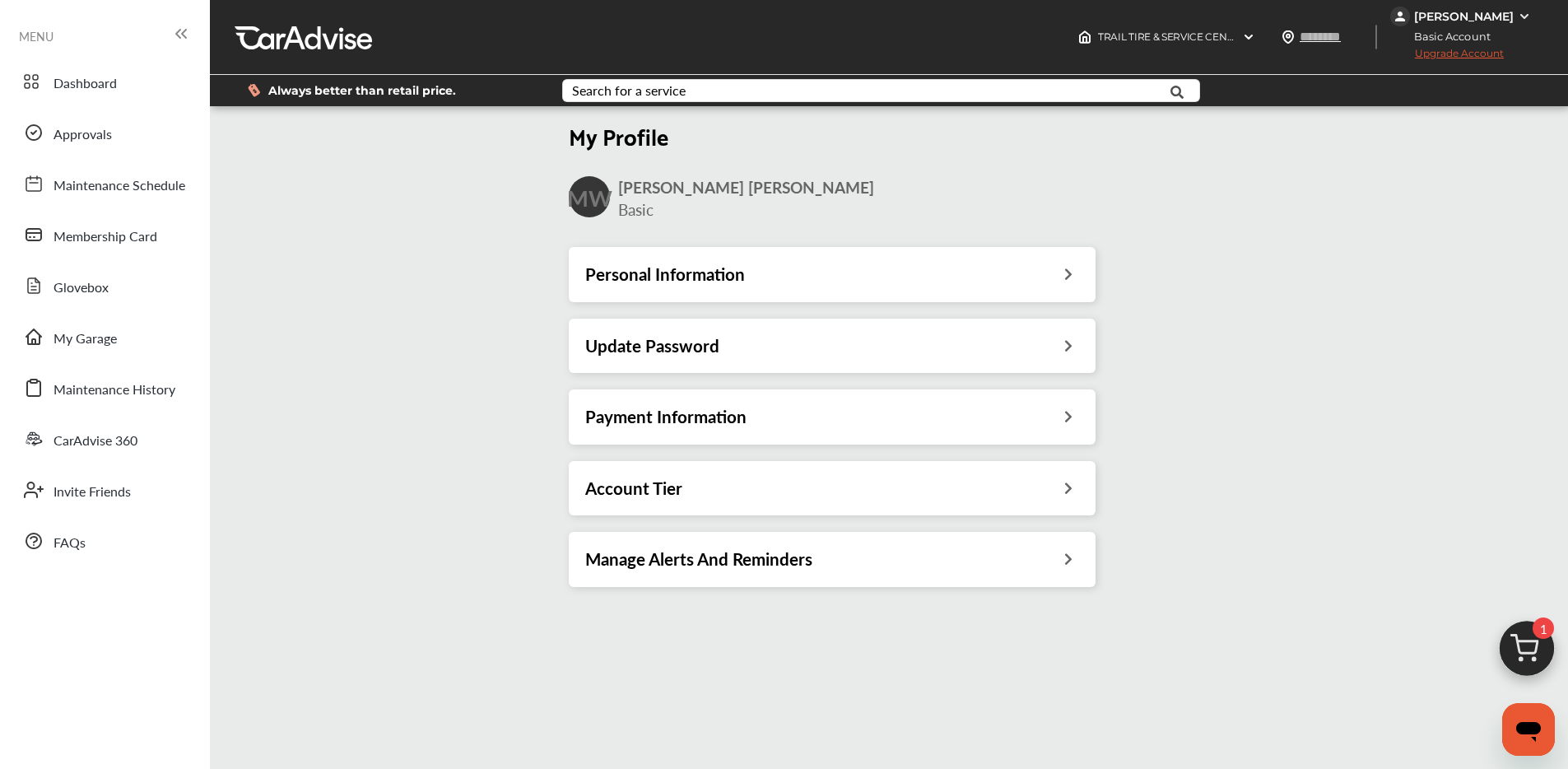
click at [717, 414] on h3 "Payment Information" at bounding box center [666, 416] width 161 height 21
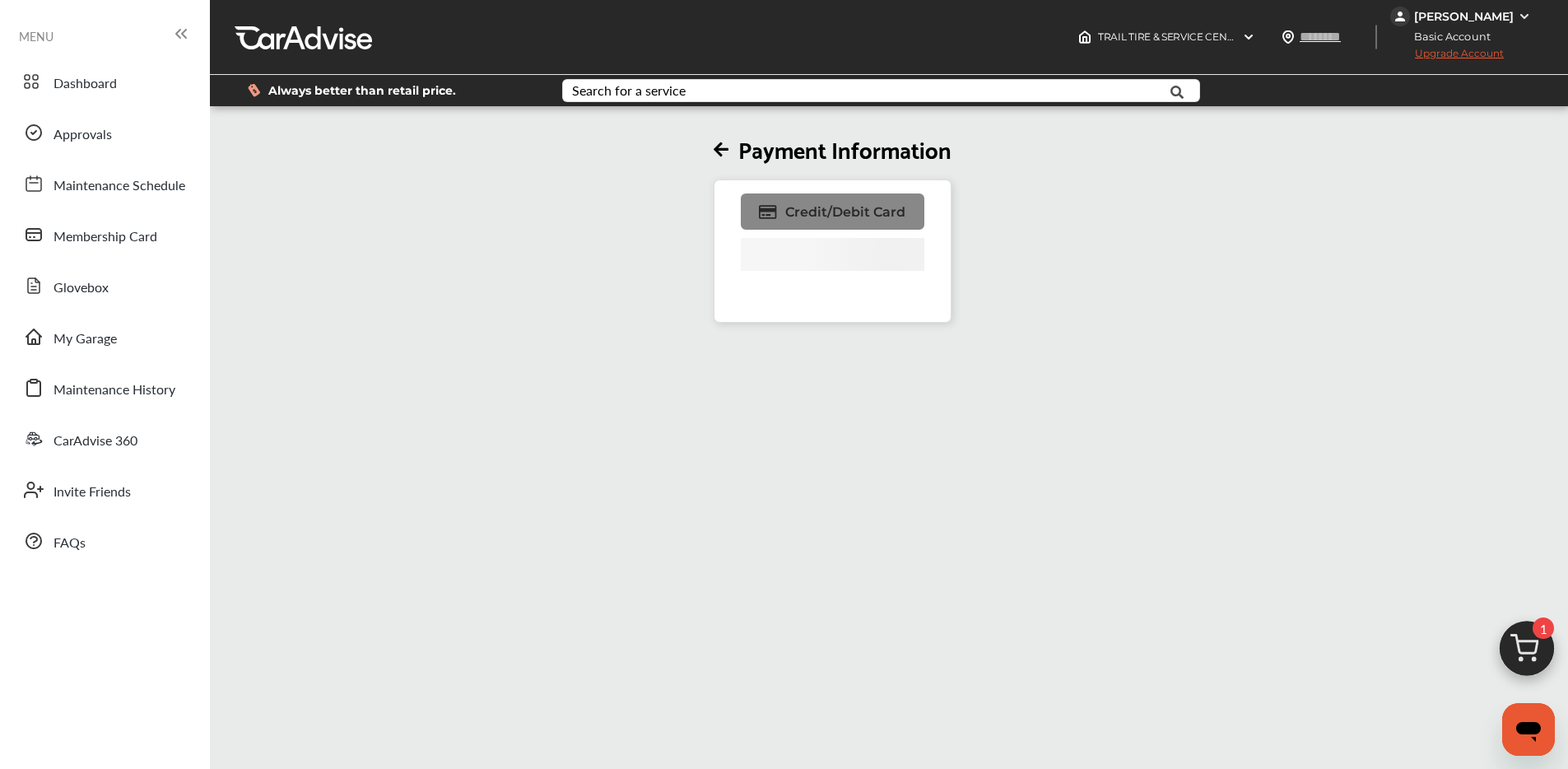
click at [834, 212] on span "Credit/Debit Card" at bounding box center [846, 212] width 120 height 16
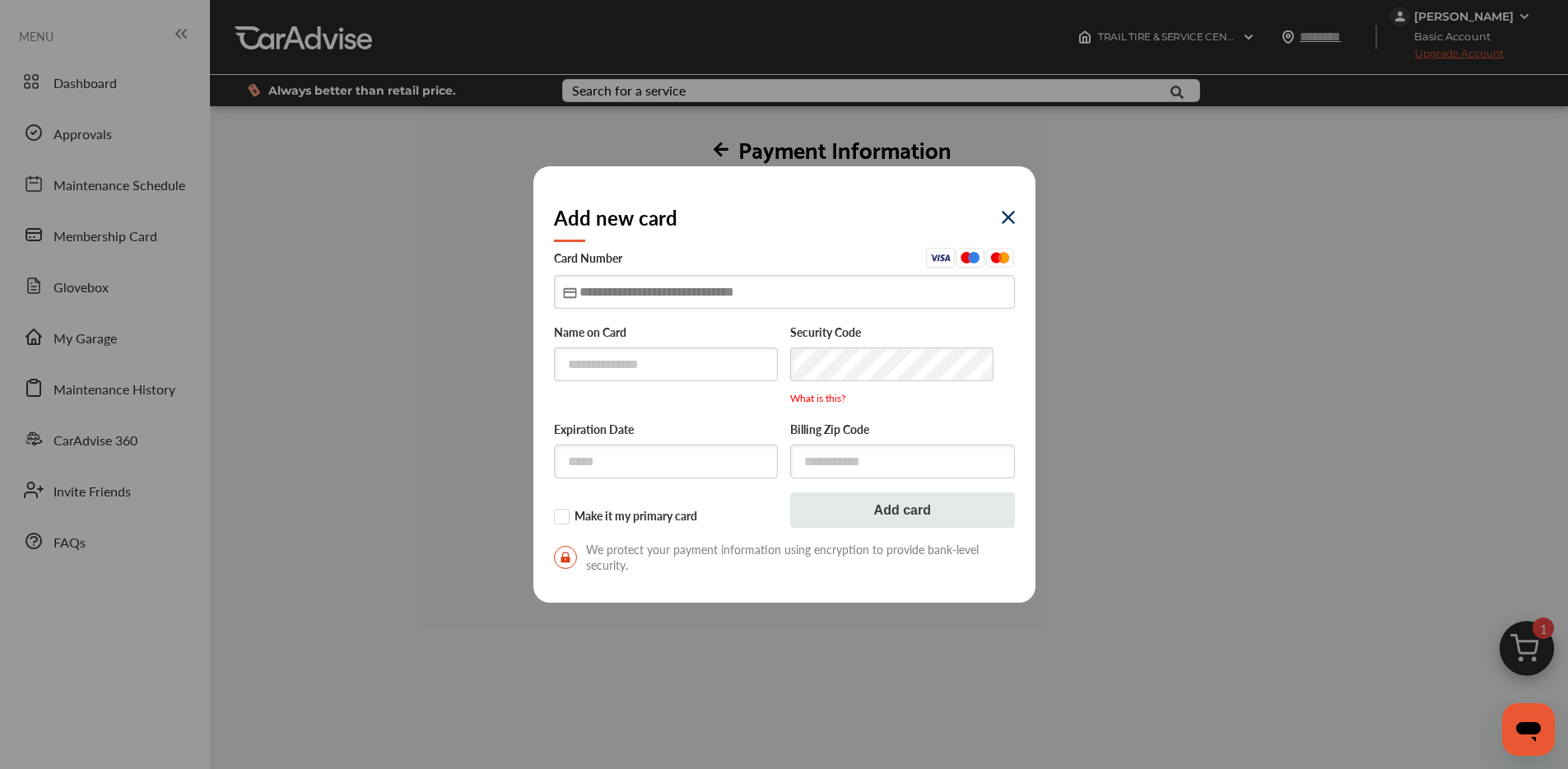
click at [630, 294] on input "text" at bounding box center [785, 292] width 461 height 34
click at [623, 362] on input "text" at bounding box center [667, 364] width 225 height 34
click at [1312, 177] on div "Add new card Card Number Name on Card Security Code What is this? Expiration Da…" at bounding box center [784, 384] width 1568 height 769
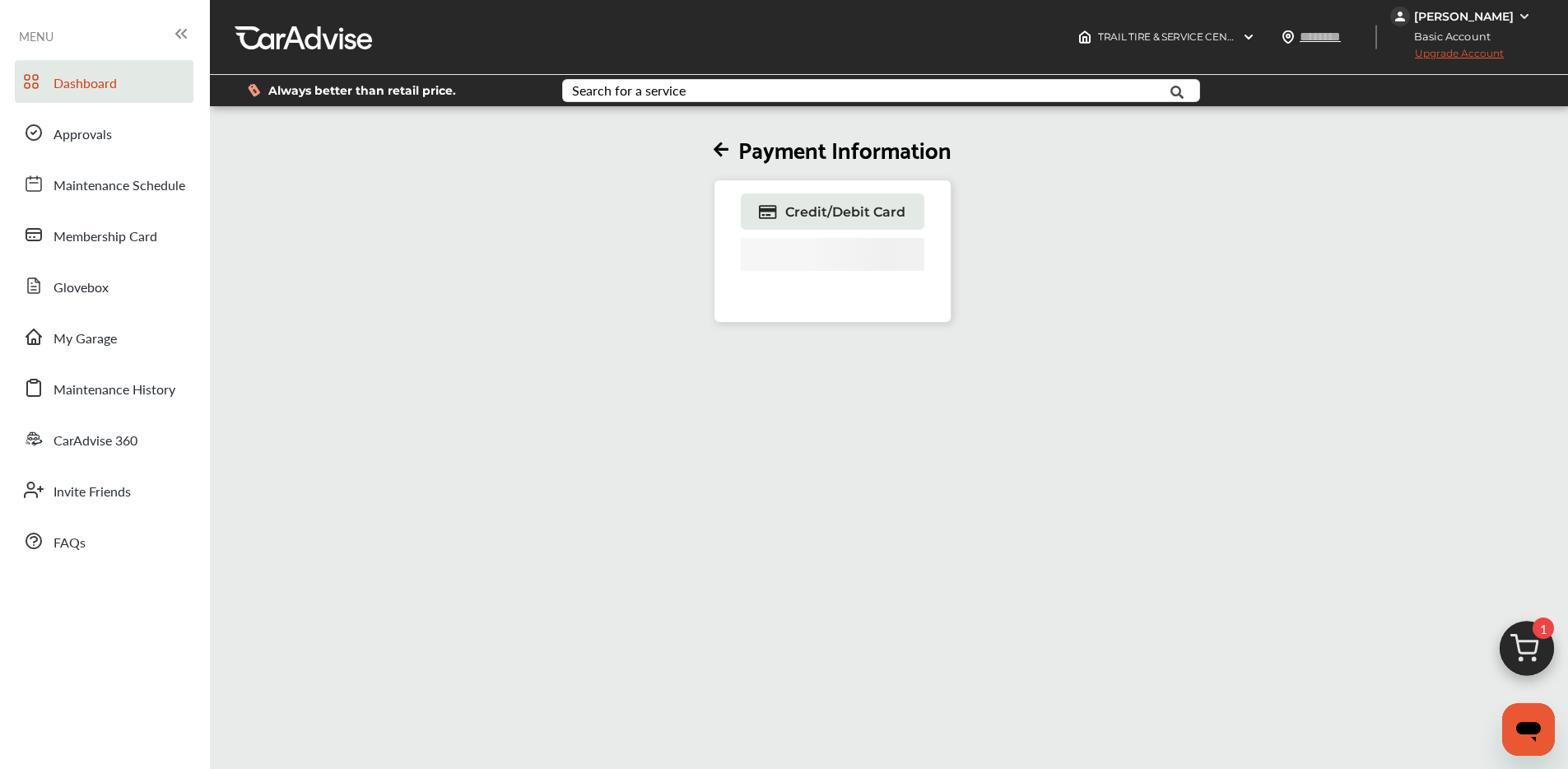
click at [96, 88] on span "Dashboard" at bounding box center [84, 84] width 63 height 21
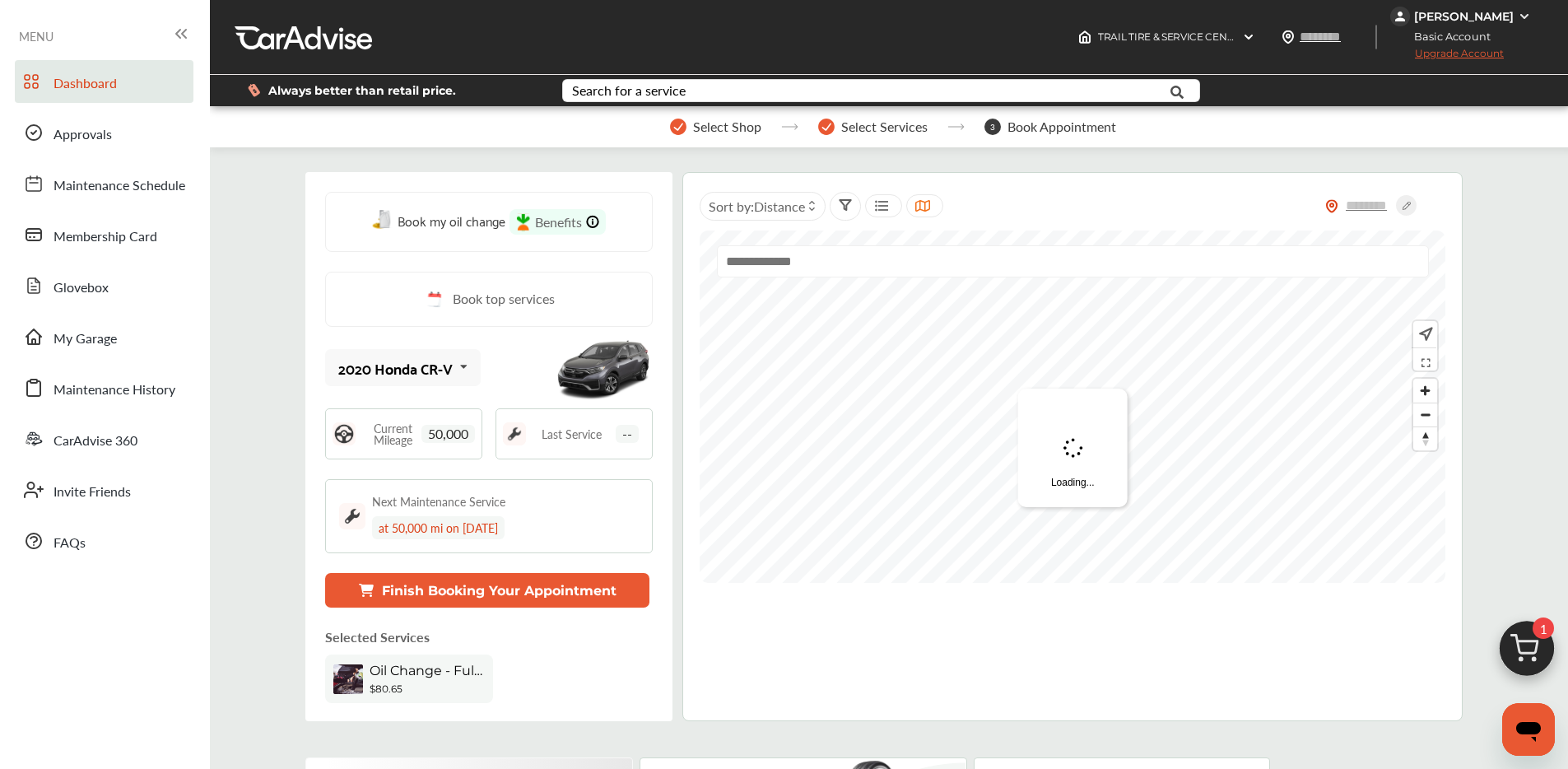
click at [1527, 660] on img at bounding box center [1527, 653] width 79 height 79
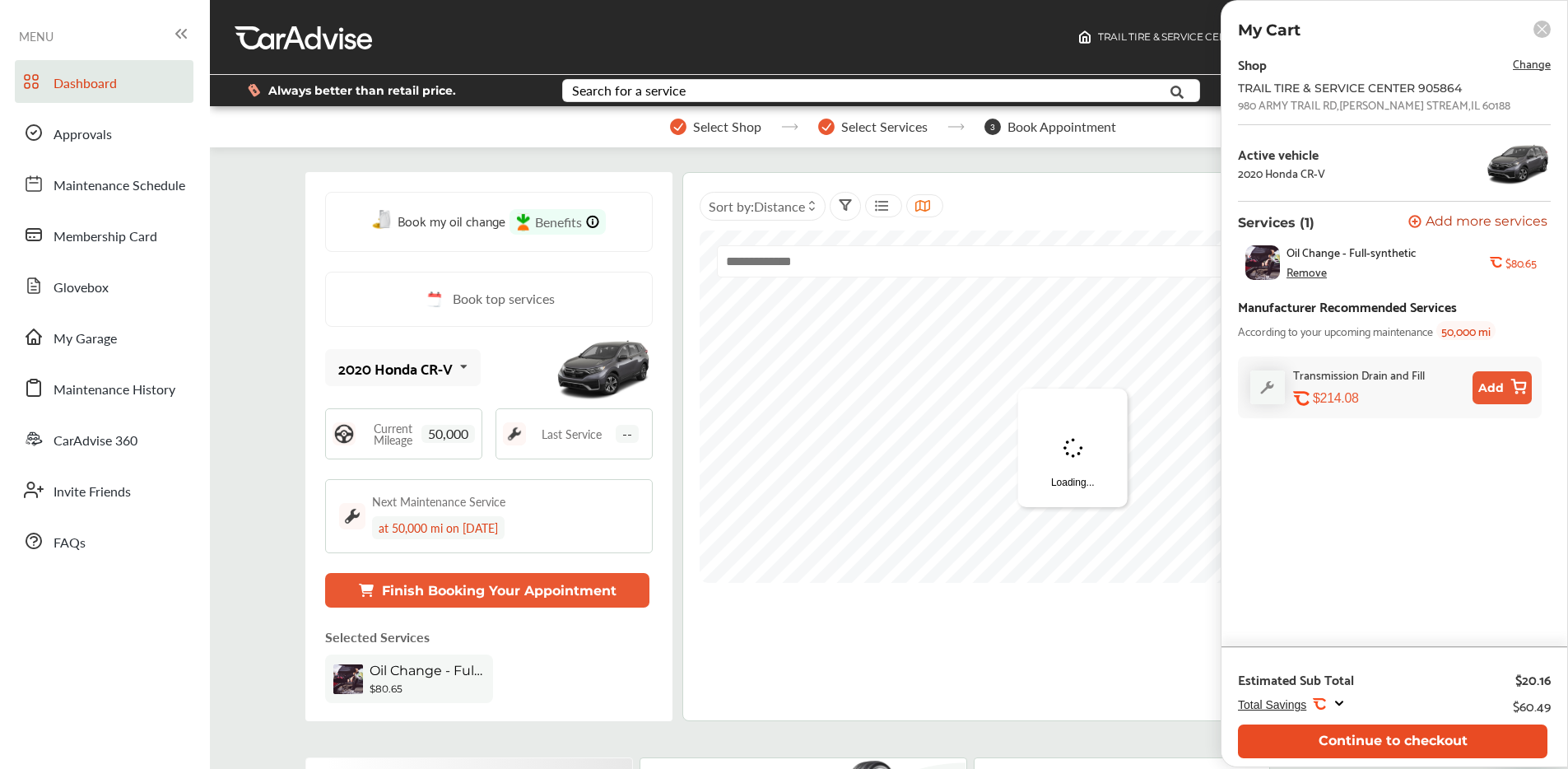
click at [1333, 734] on button "Continue to checkout" at bounding box center [1393, 742] width 309 height 34
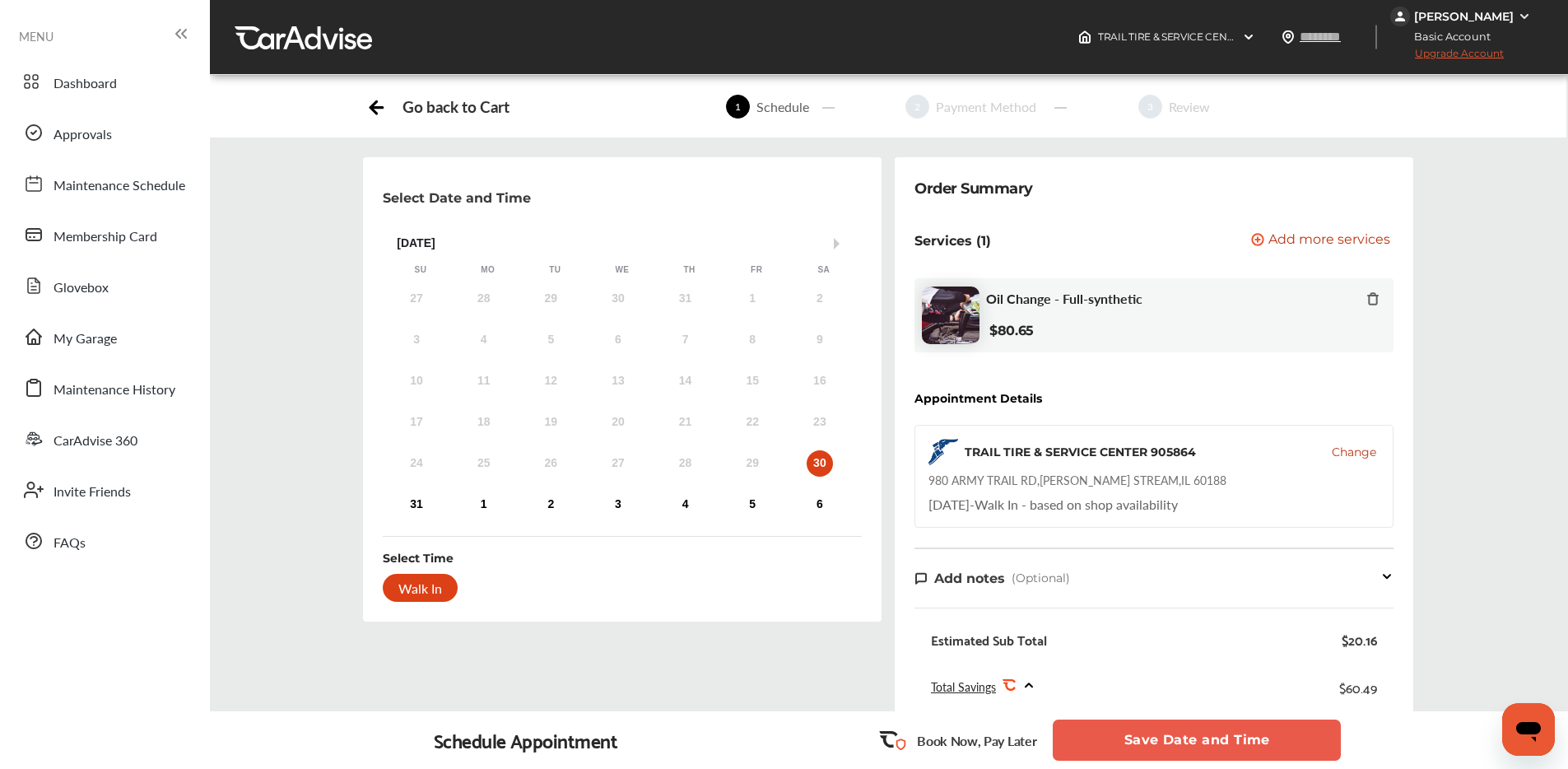
drag, startPoint x: 1461, startPoint y: 14, endPoint x: 1462, endPoint y: 26, distance: 12.0
click at [1461, 14] on div "[PERSON_NAME]" at bounding box center [1464, 17] width 100 height 15
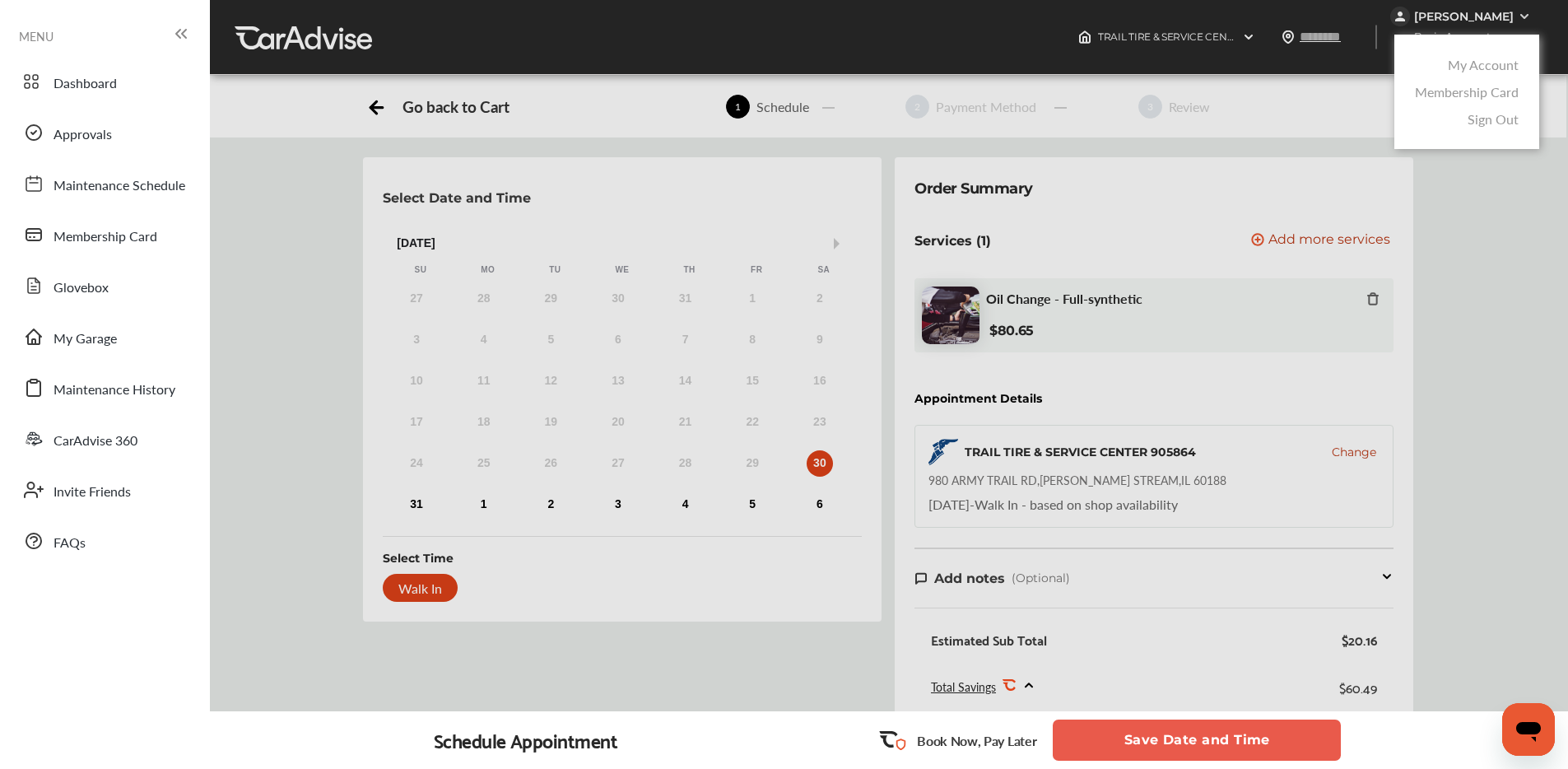
click at [1471, 57] on link "My Account" at bounding box center [1484, 64] width 71 height 19
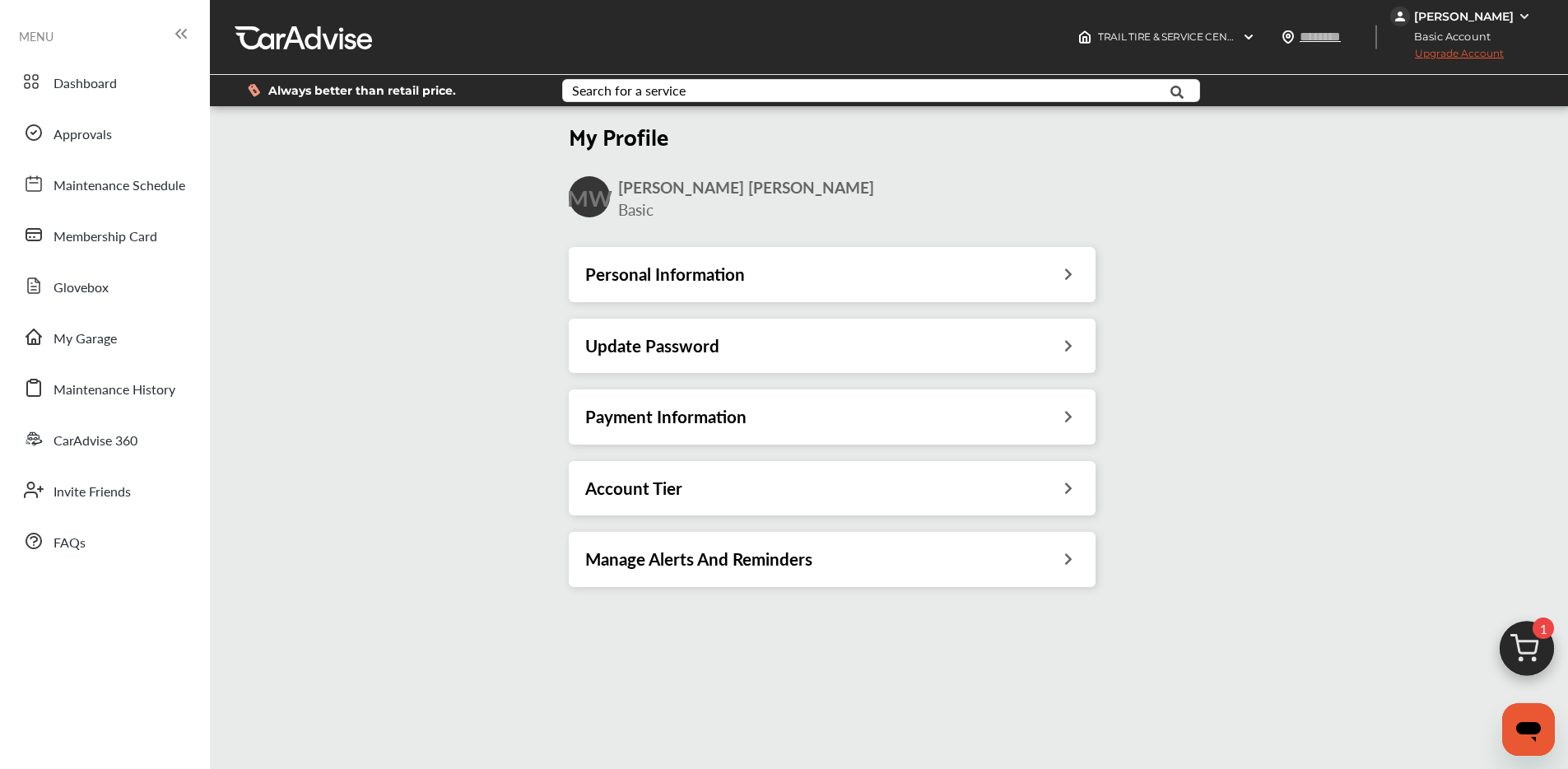
click at [805, 407] on div "Payment Information" at bounding box center [832, 416] width 494 height 21
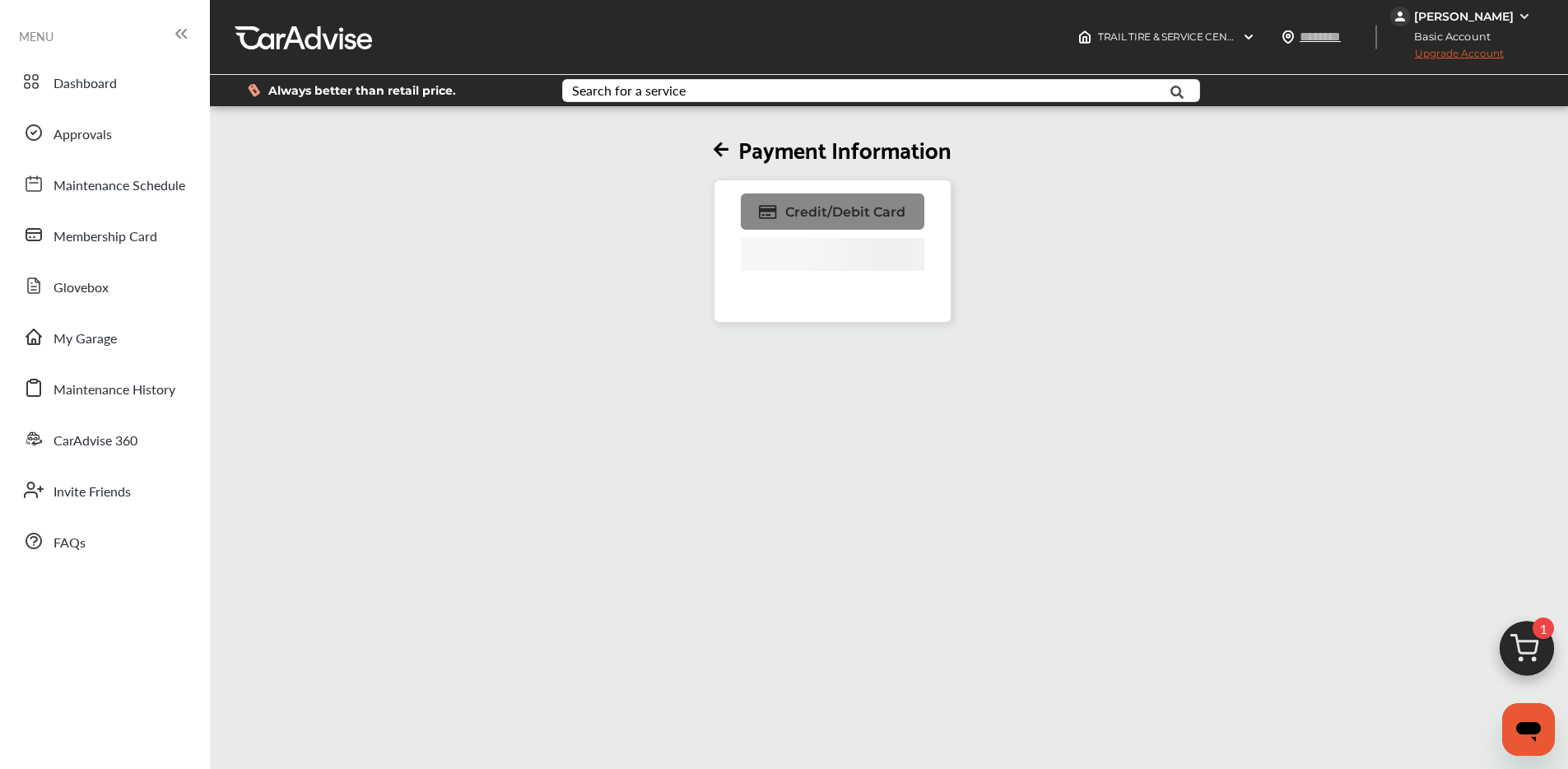
click at [831, 203] on link "Credit/Debit Card" at bounding box center [832, 211] width 183 height 36
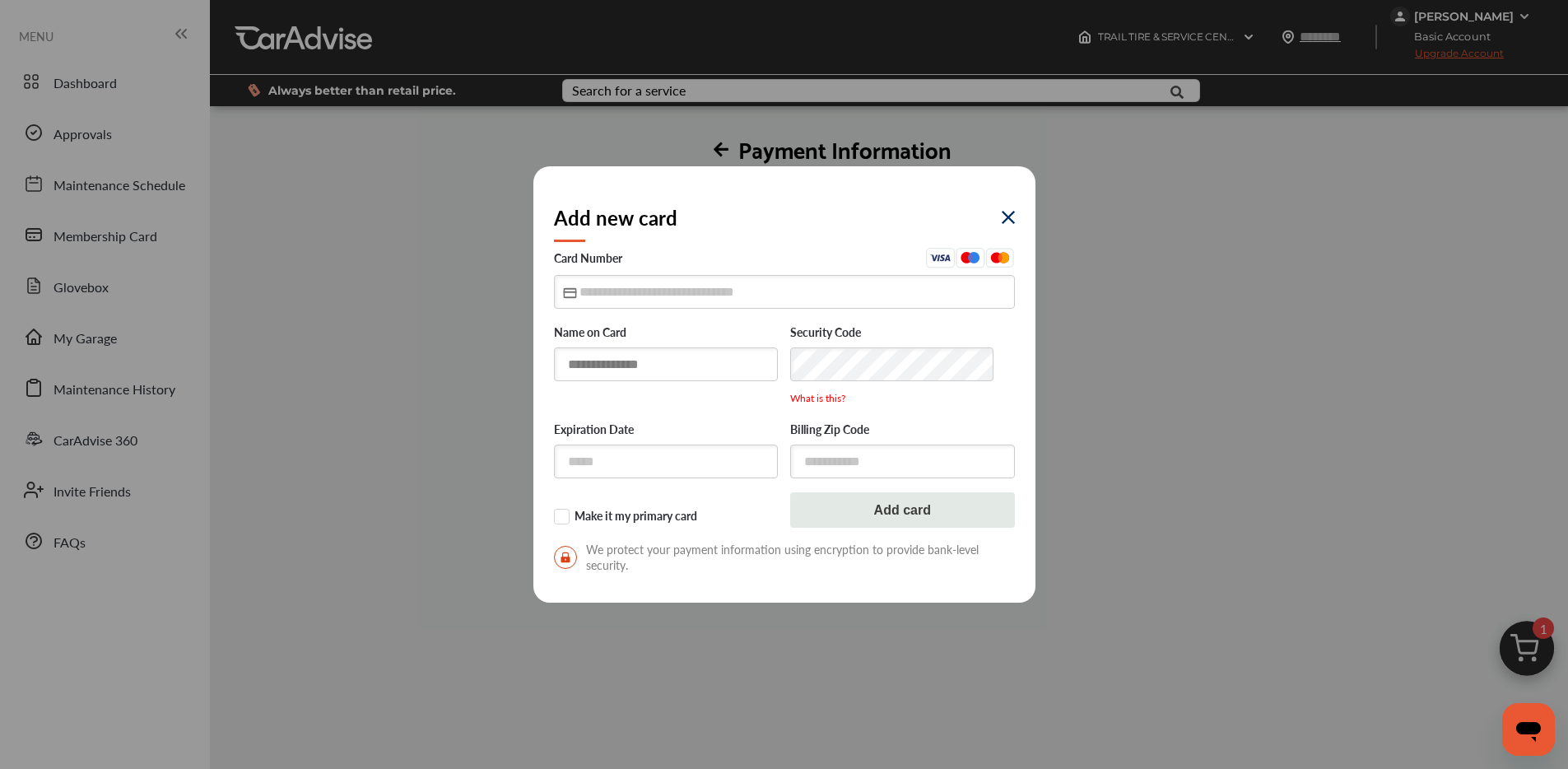
click at [635, 369] on input "text" at bounding box center [667, 364] width 225 height 34
click at [1007, 209] on div "Add new card" at bounding box center [785, 217] width 461 height 61
click at [1002, 216] on img at bounding box center [1009, 217] width 14 height 14
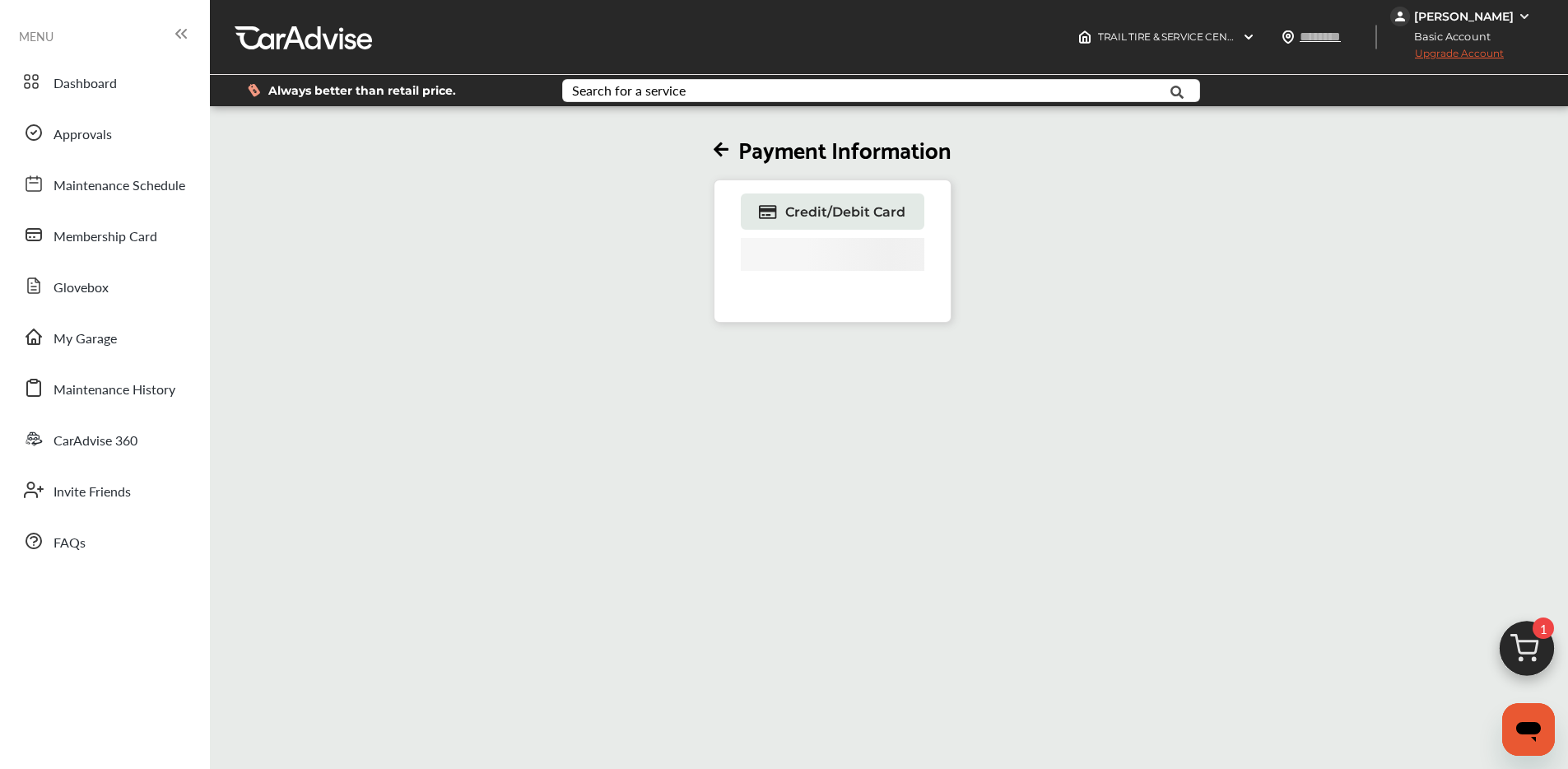
click at [1491, 16] on div "[PERSON_NAME]" at bounding box center [1464, 17] width 100 height 15
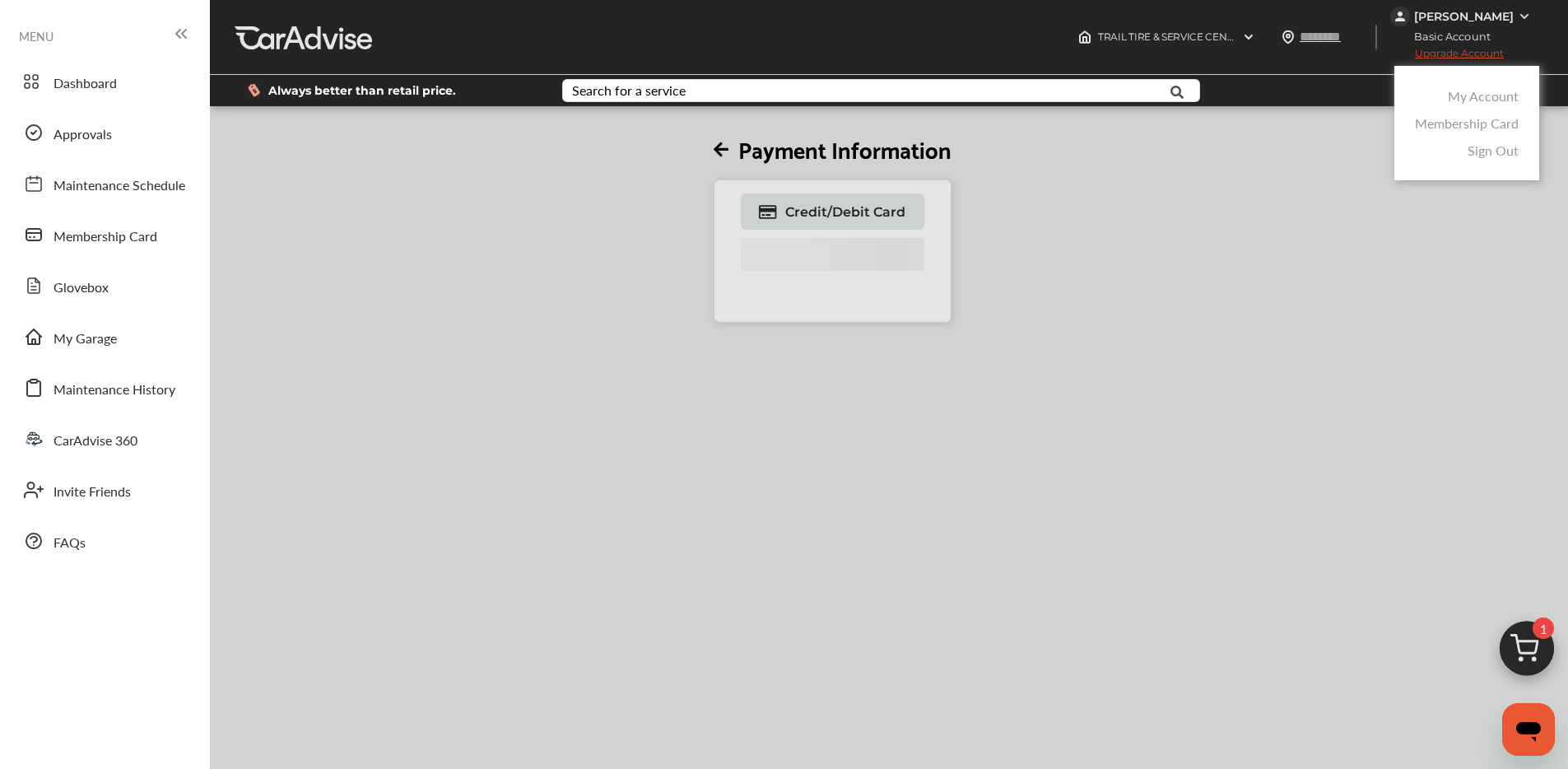
drag, startPoint x: 1471, startPoint y: 93, endPoint x: 1471, endPoint y: 112, distance: 19.0
click at [1471, 93] on link "My Account" at bounding box center [1484, 95] width 71 height 19
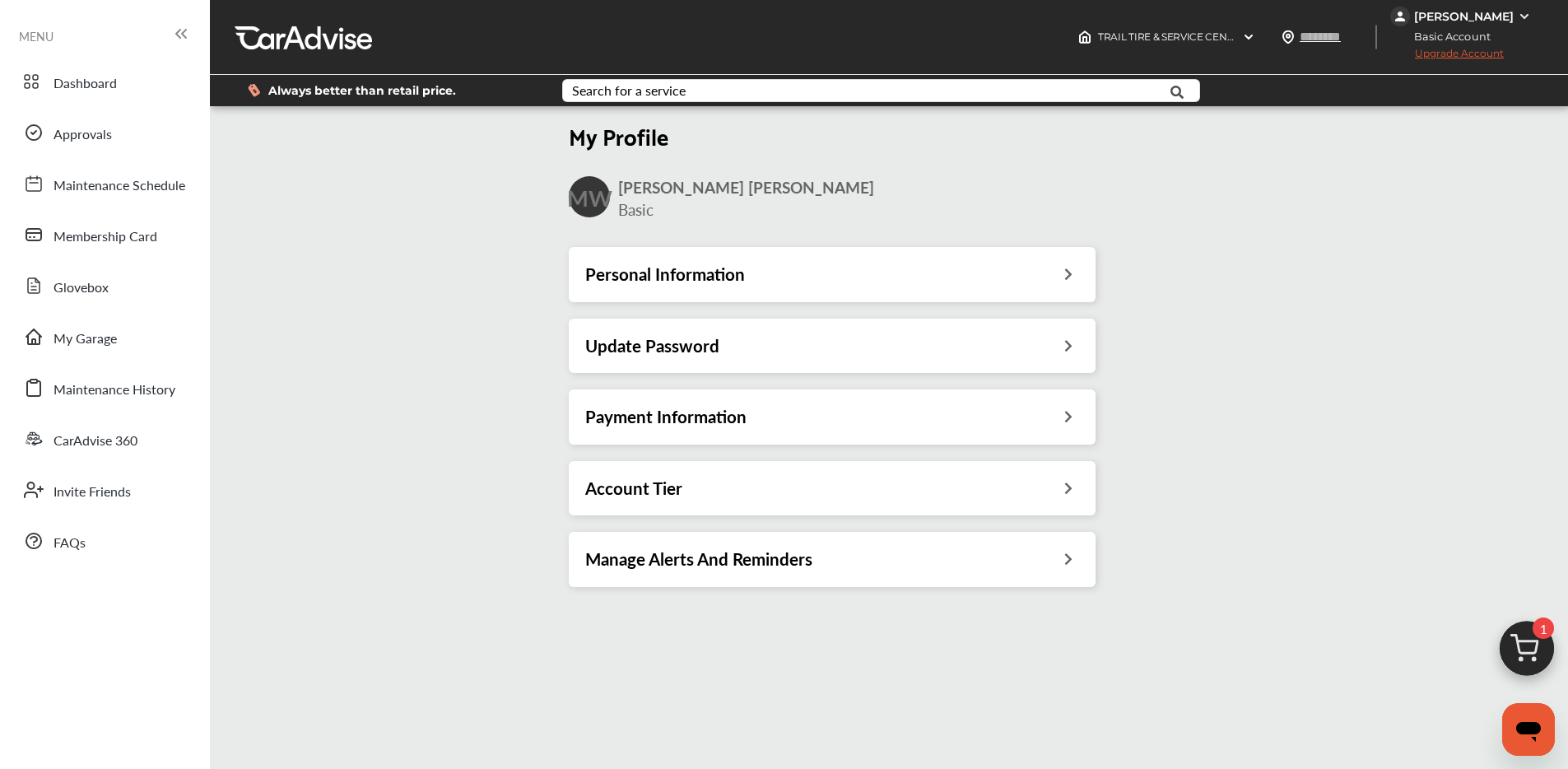
click at [749, 418] on div "Payment Information" at bounding box center [832, 416] width 494 height 21
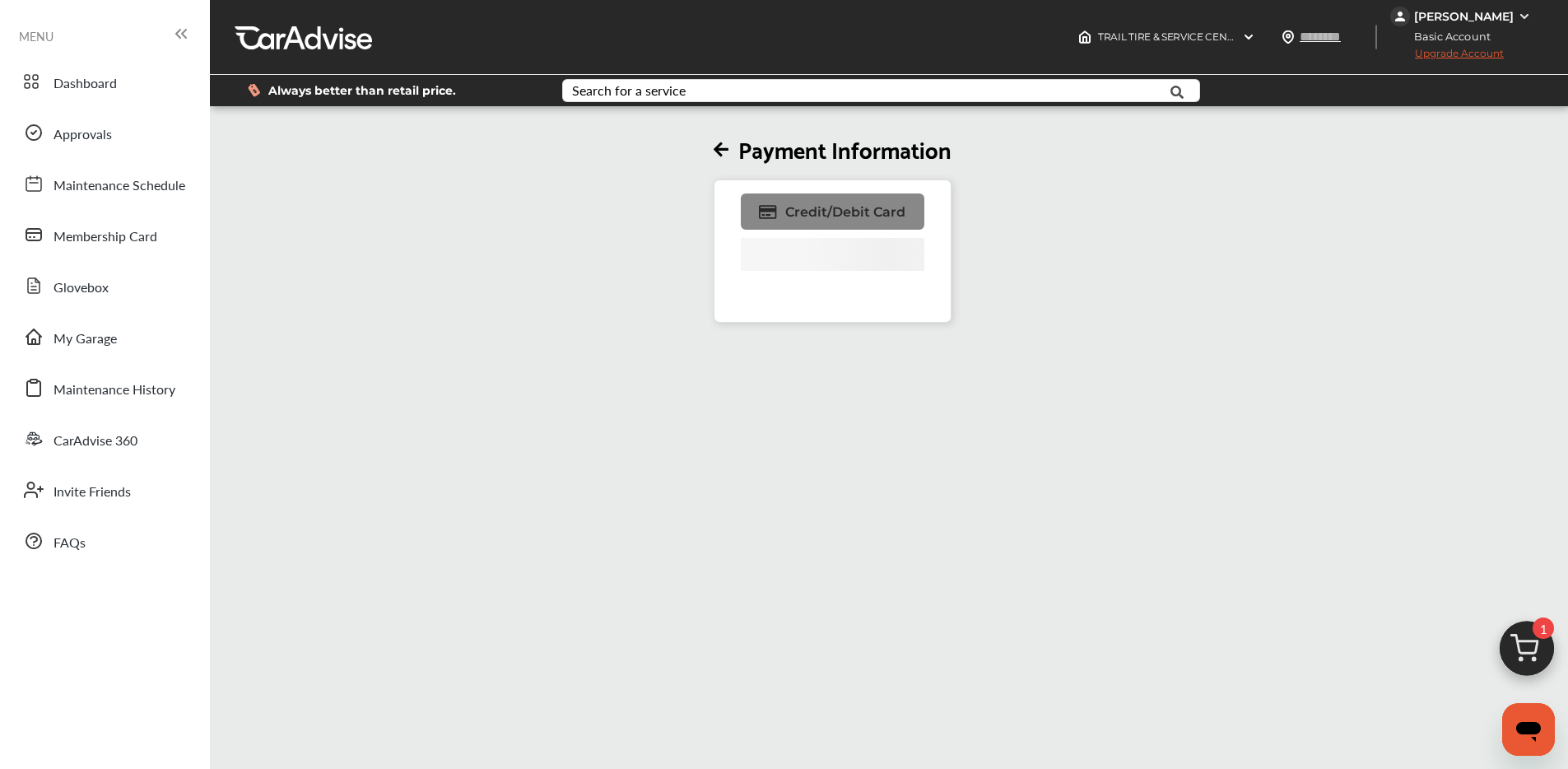
click at [818, 208] on span "Credit/Debit Card" at bounding box center [846, 212] width 120 height 16
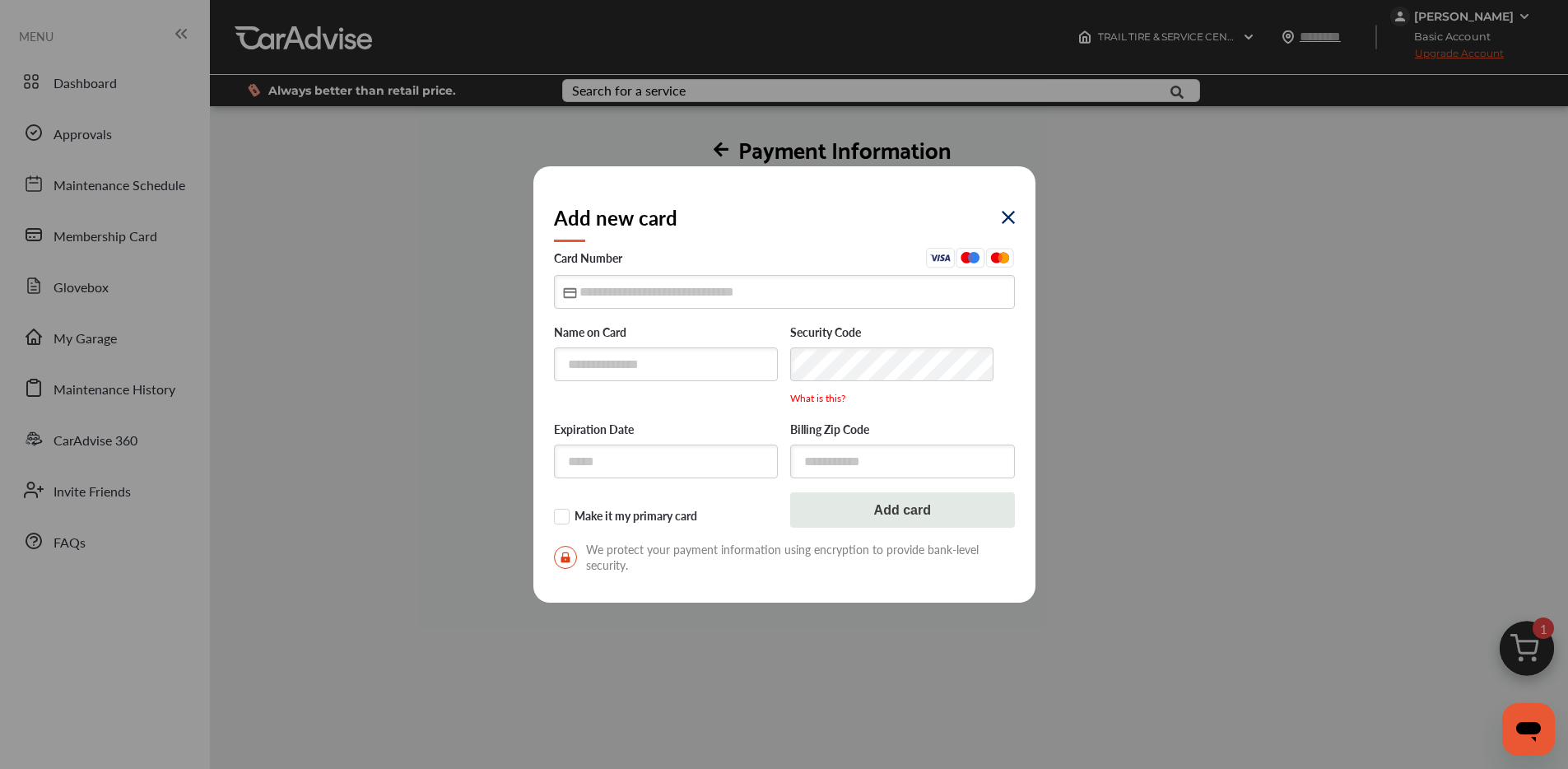
click at [1006, 211] on img at bounding box center [1009, 217] width 14 height 14
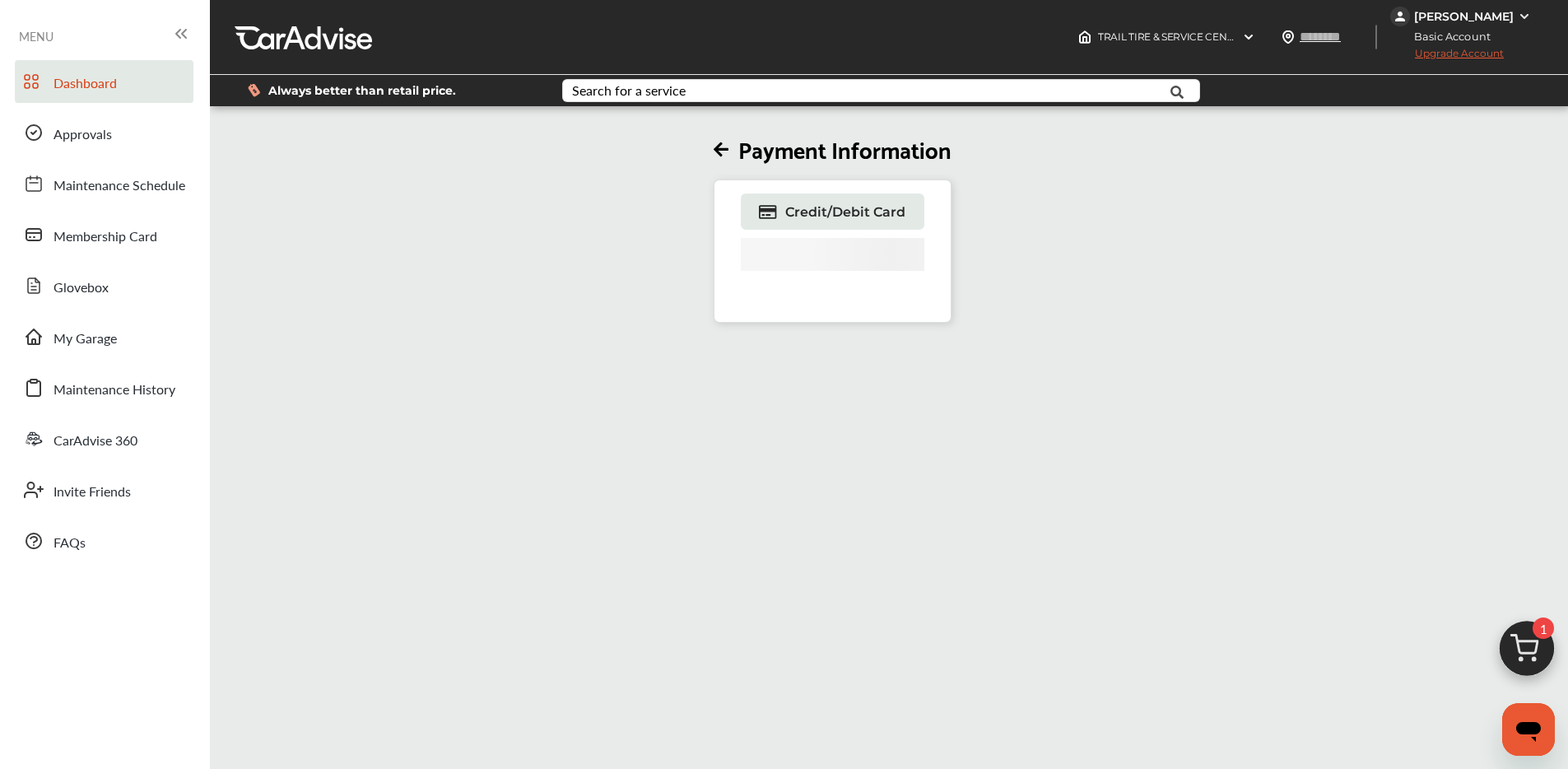
click at [99, 80] on span "Dashboard" at bounding box center [84, 84] width 63 height 21
